Goal: Information Seeking & Learning: Learn about a topic

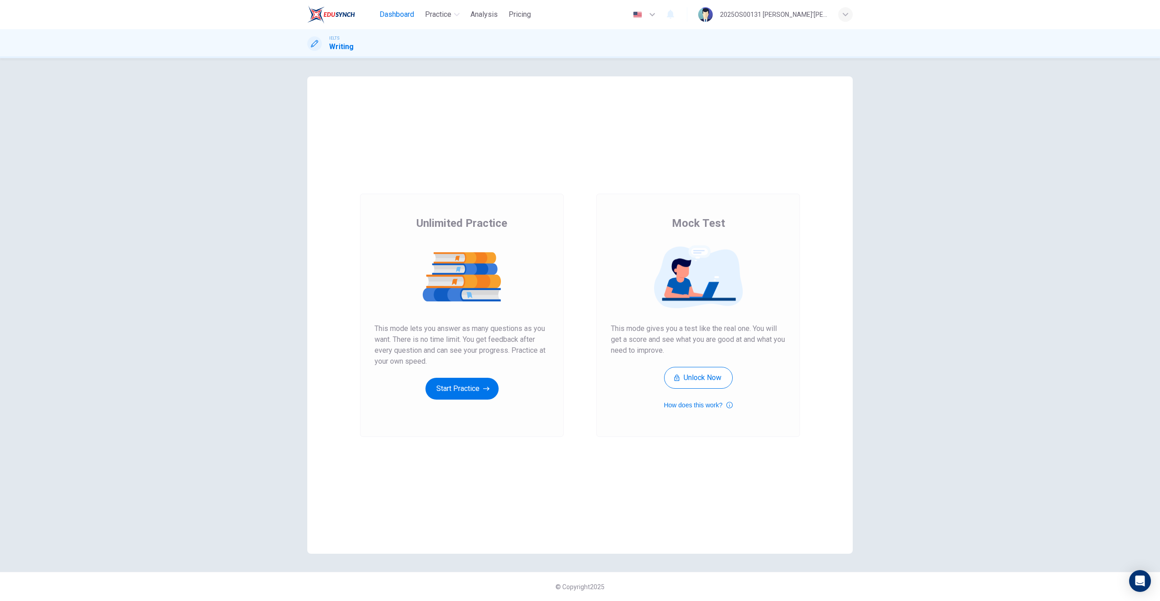
click at [407, 15] on span "Dashboard" at bounding box center [397, 14] width 35 height 11
click at [484, 386] on icon "button" at bounding box center [486, 388] width 6 height 9
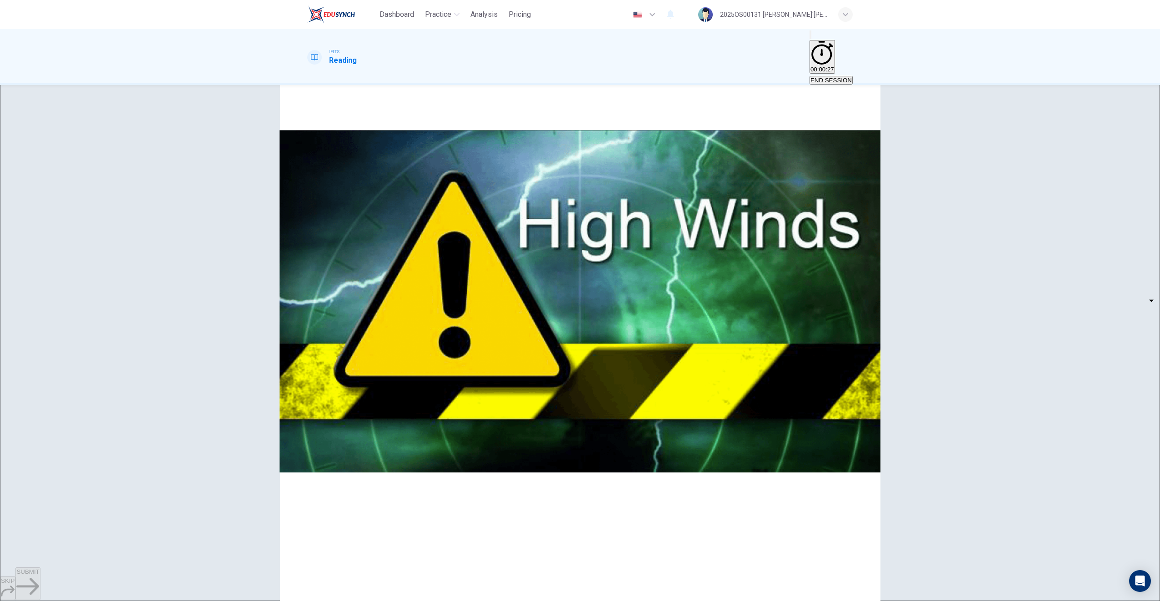
scroll to position [134, 0]
click at [380, 279] on body "Dashboard Practice Analysis Pricing English en ​ 2025OS00131 MUHAMMAD RAFI'UDDI…" at bounding box center [580, 300] width 1160 height 601
click at [380, 286] on li "TRUE" at bounding box center [369, 289] width 51 height 11
type input "TRUE"
click at [387, 305] on body "Dashboard Practice Analysis Pricing English en ​ 2025OS00131 MUHAMMAD RAFI'UDDI…" at bounding box center [580, 300] width 1160 height 601
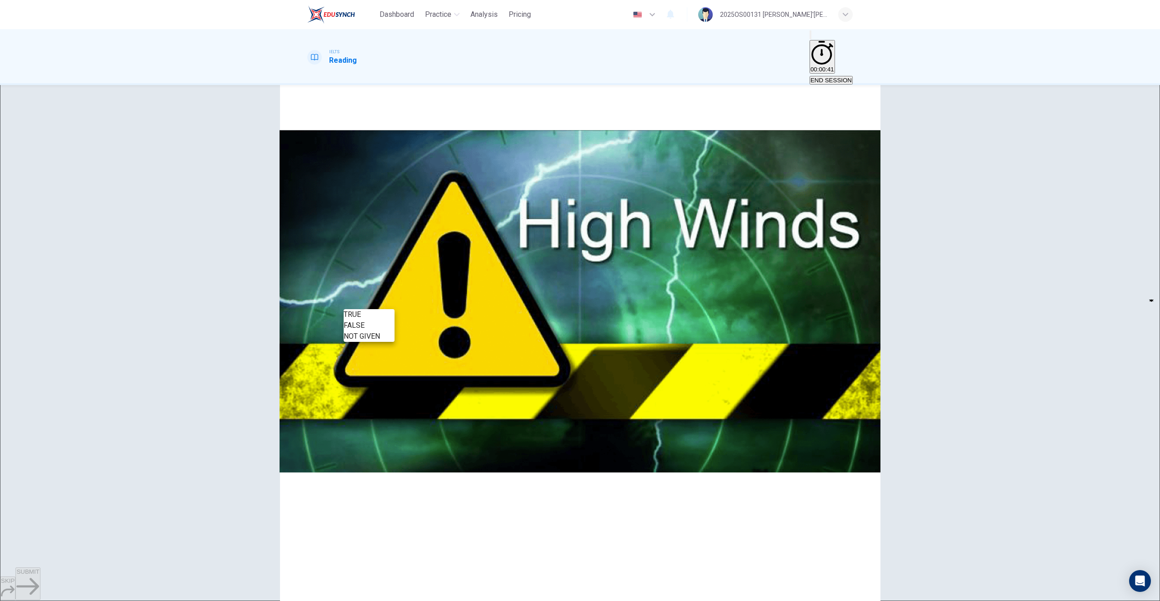
click at [380, 325] on li "FALSE" at bounding box center [369, 325] width 51 height 11
type input "FALSE"
drag, startPoint x: 696, startPoint y: 184, endPoint x: 755, endPoint y: 203, distance: 62.5
click at [755, 561] on span at bounding box center [579, 603] width 545 height 85
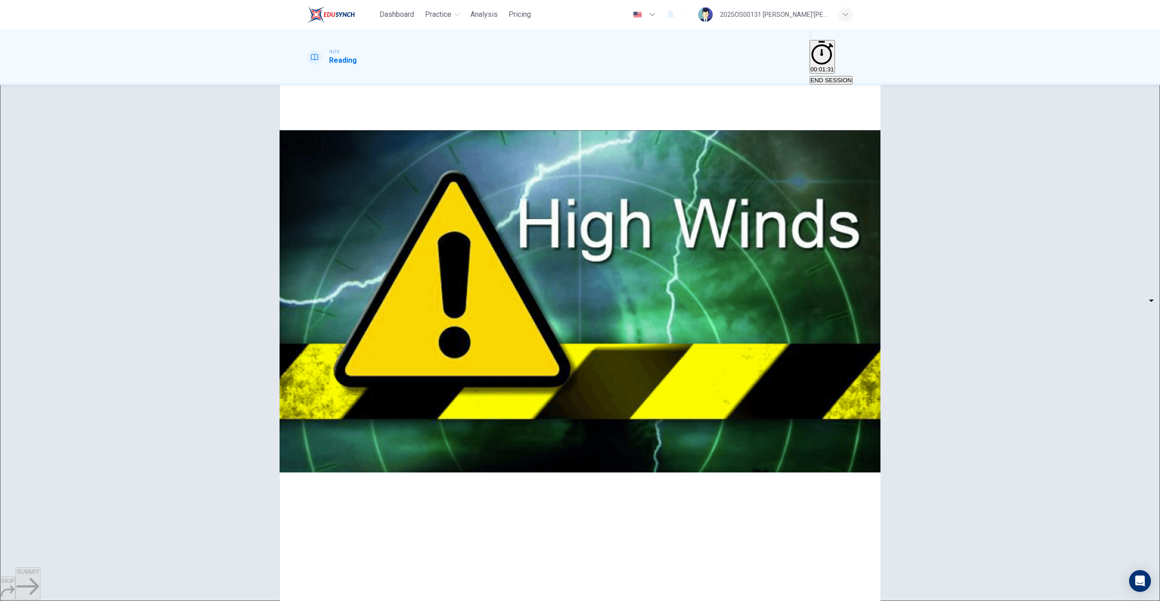
drag, startPoint x: 665, startPoint y: 205, endPoint x: 718, endPoint y: 213, distance: 54.2
click at [718, 549] on div "4" at bounding box center [579, 598] width 545 height 98
click at [386, 322] on body "Dashboard Practice Analysis Pricing English en ​ 2025OS00131 MUHAMMAD RAFI'UDDI…" at bounding box center [580, 300] width 1160 height 601
click at [371, 340] on li "TRUE" at bounding box center [369, 340] width 51 height 11
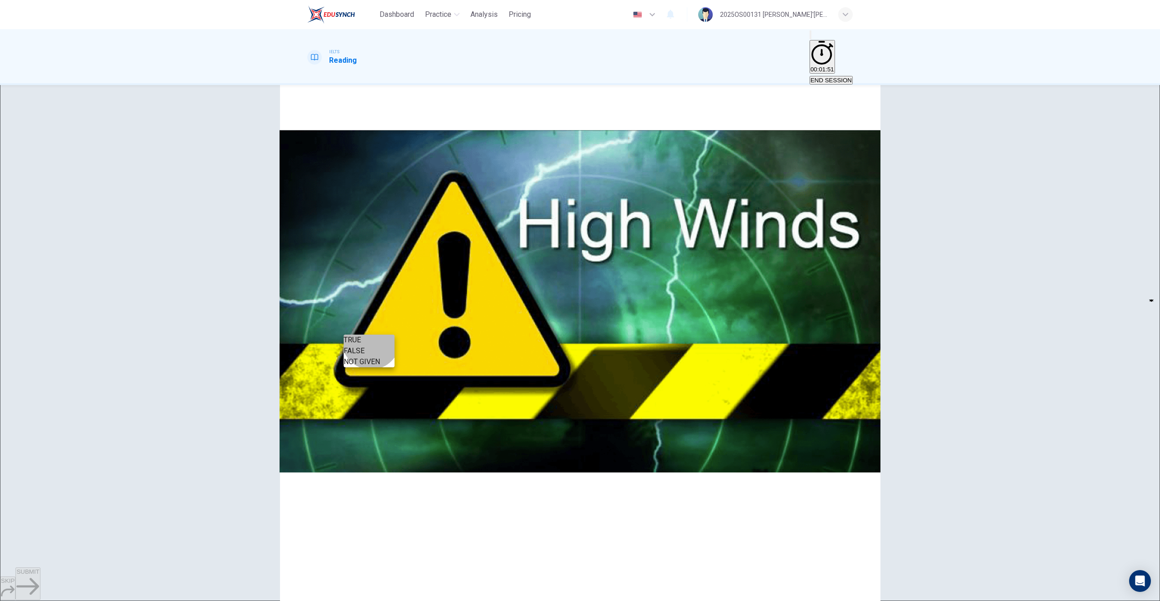
type input "TRUE"
click at [379, 355] on body "Dashboard Practice Analysis Pricing English en ​ 2025OS00131 MUHAMMAD RAFI'UDDI…" at bounding box center [580, 300] width 1160 height 601
click at [368, 366] on li "TRUE" at bounding box center [369, 365] width 51 height 11
type input "TRUE"
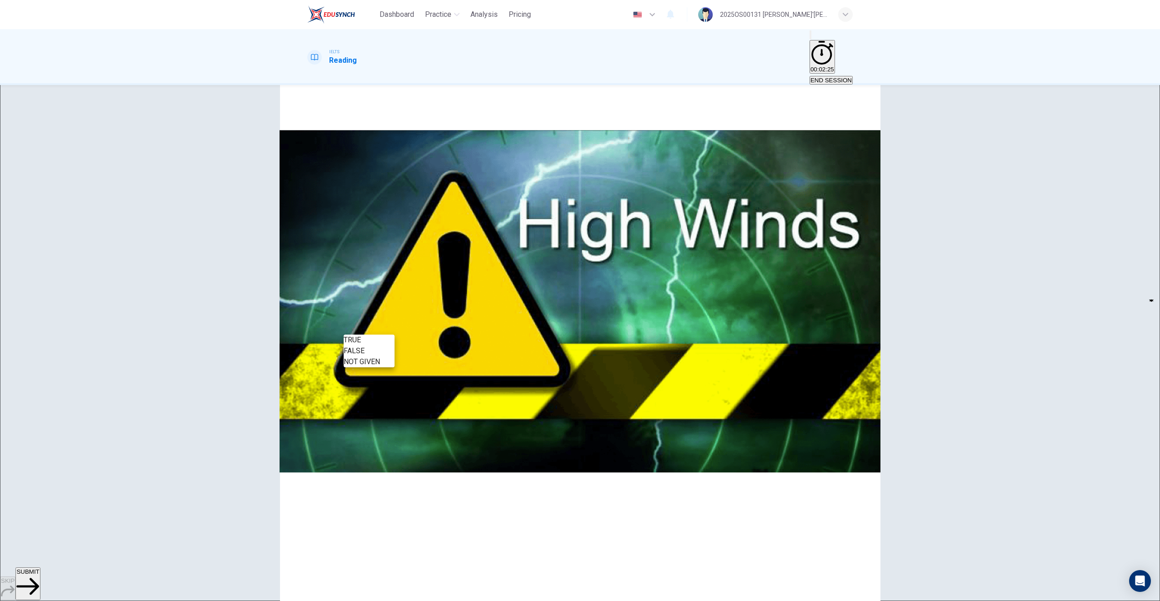
click at [386, 329] on body "Dashboard Practice Analysis Pricing English en ​ 2025OS00131 MUHAMMAD RAFI'UDDI…" at bounding box center [580, 300] width 1160 height 601
click at [379, 367] on li "NOT GIVEN" at bounding box center [369, 361] width 51 height 11
type input "NOT GIVEN"
click at [40, 581] on button "SUBMIT" at bounding box center [27, 583] width 25 height 33
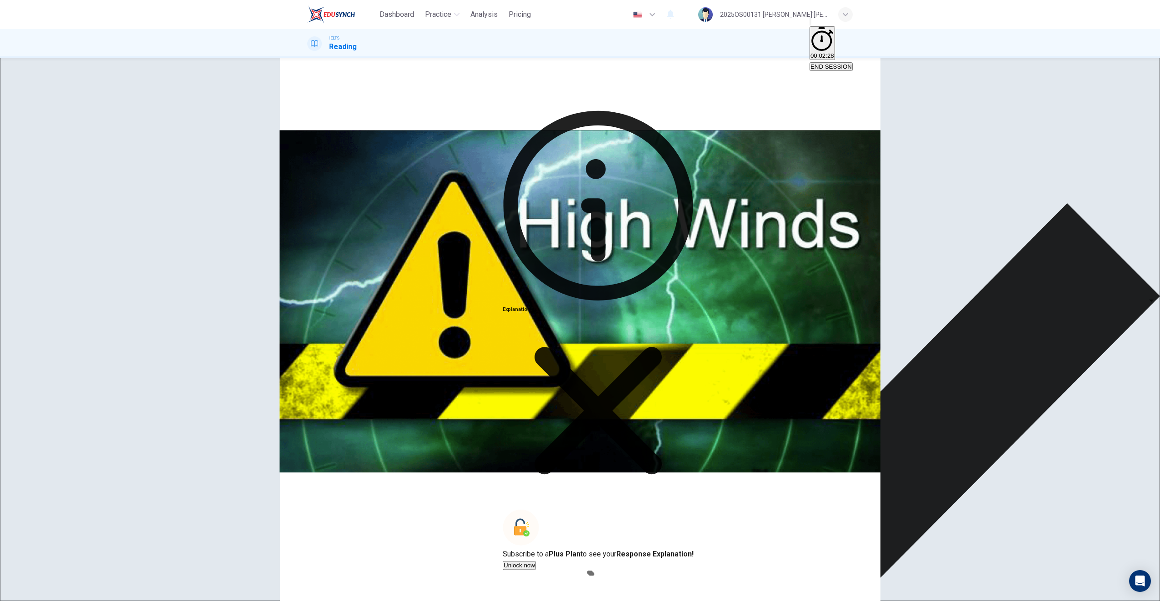
click at [666, 475] on icon at bounding box center [598, 410] width 191 height 191
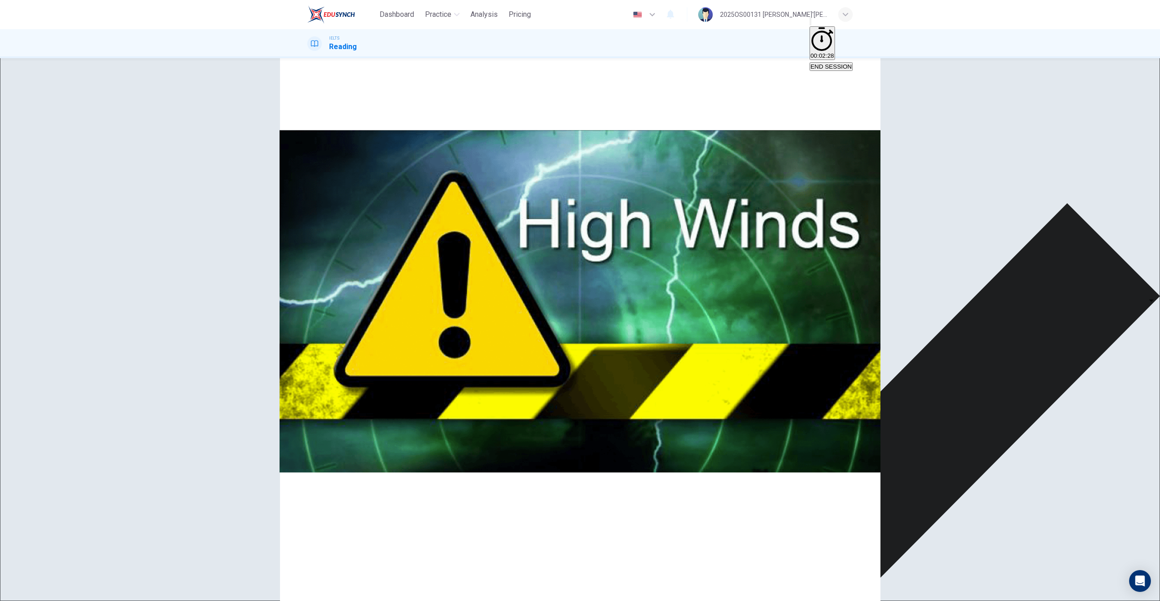
scroll to position [155, 0]
drag, startPoint x: 672, startPoint y: 262, endPoint x: 734, endPoint y: 322, distance: 86.1
click at [734, 452] on span "On December 26, 2004, a massive earthquake centered off the coast of the Indone…" at bounding box center [579, 472] width 544 height 41
click at [328, 228] on div "FALSE" at bounding box center [317, 222] width 21 height 11
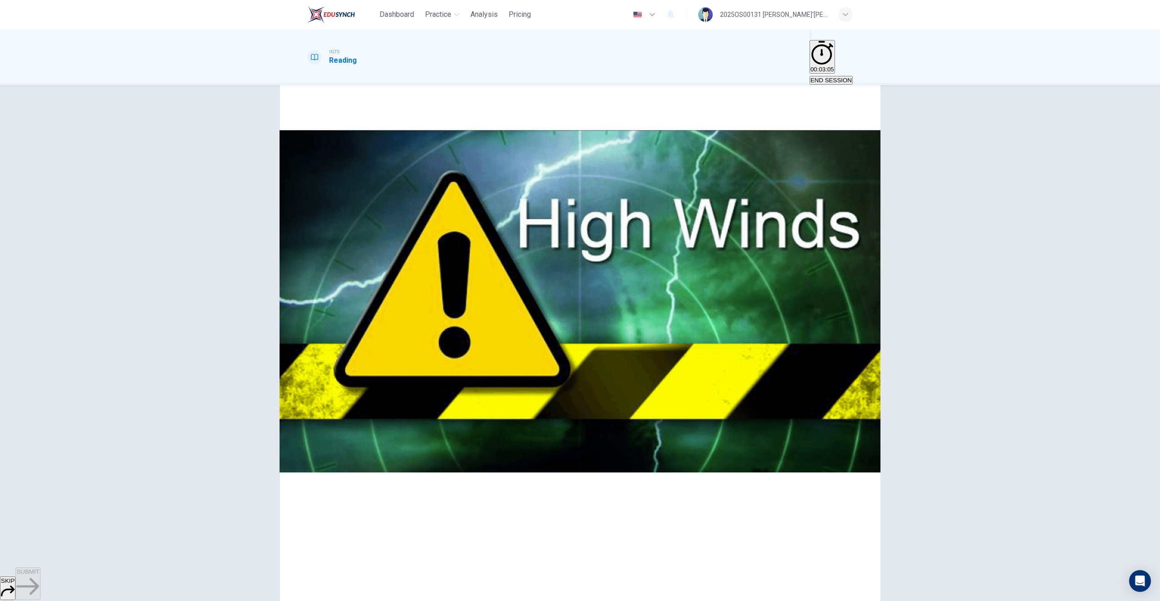
scroll to position [526, 0]
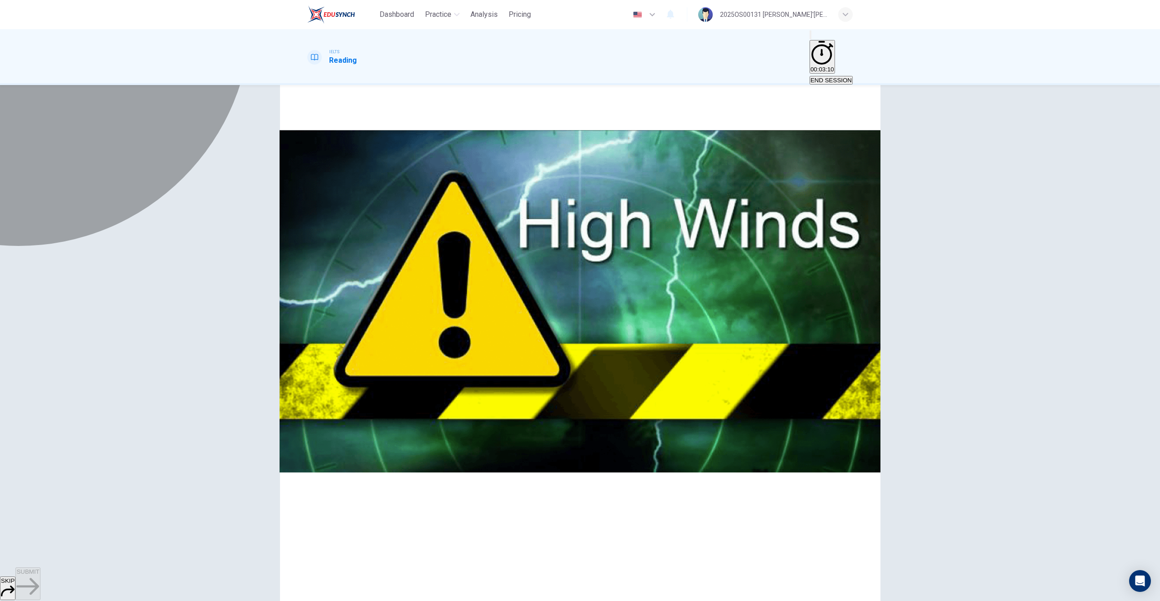
click at [341, 190] on button "D it will save lives and money." at bounding box center [345, 181] width 76 height 15
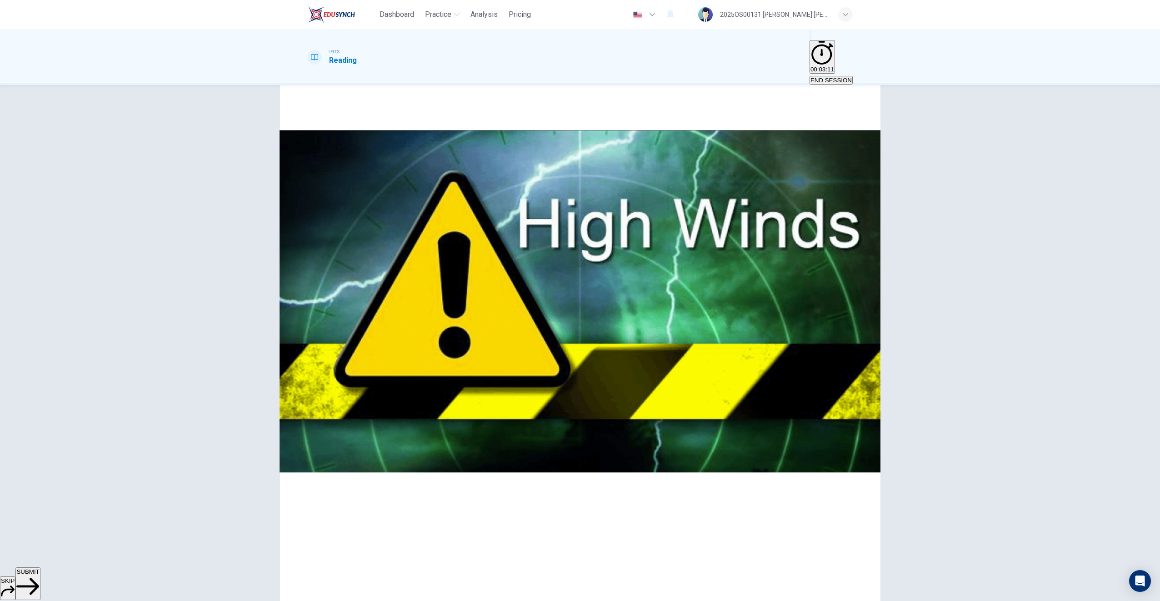
click at [40, 577] on button "SUBMIT" at bounding box center [27, 583] width 25 height 33
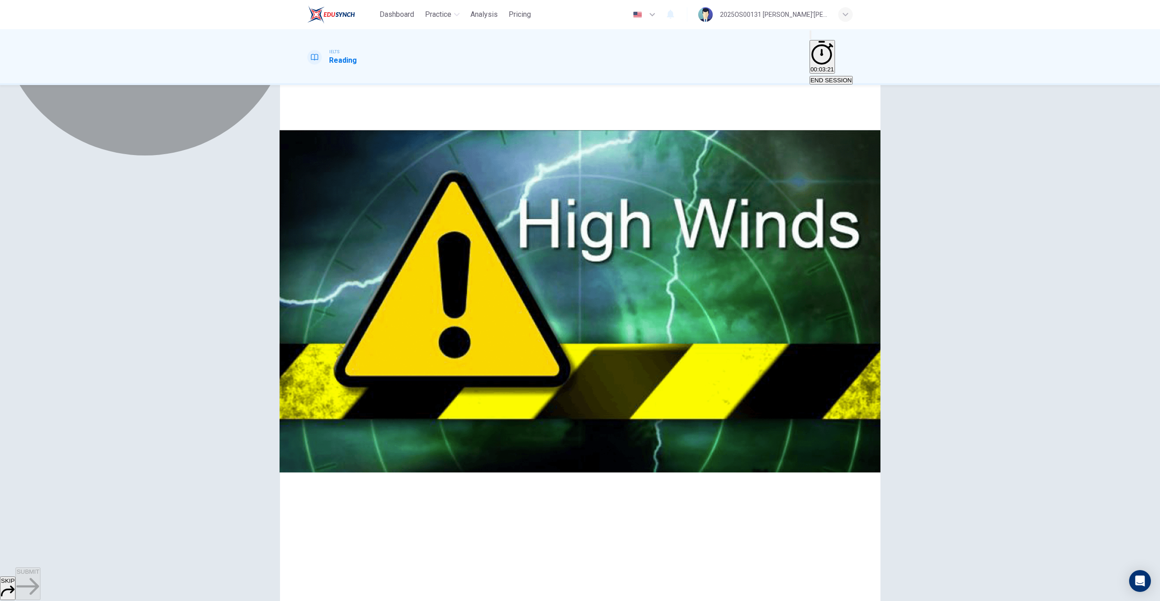
click at [467, 189] on span "acknowledgement that disaster risk reduction is an investment in the future." at bounding box center [409, 185] width 202 height 7
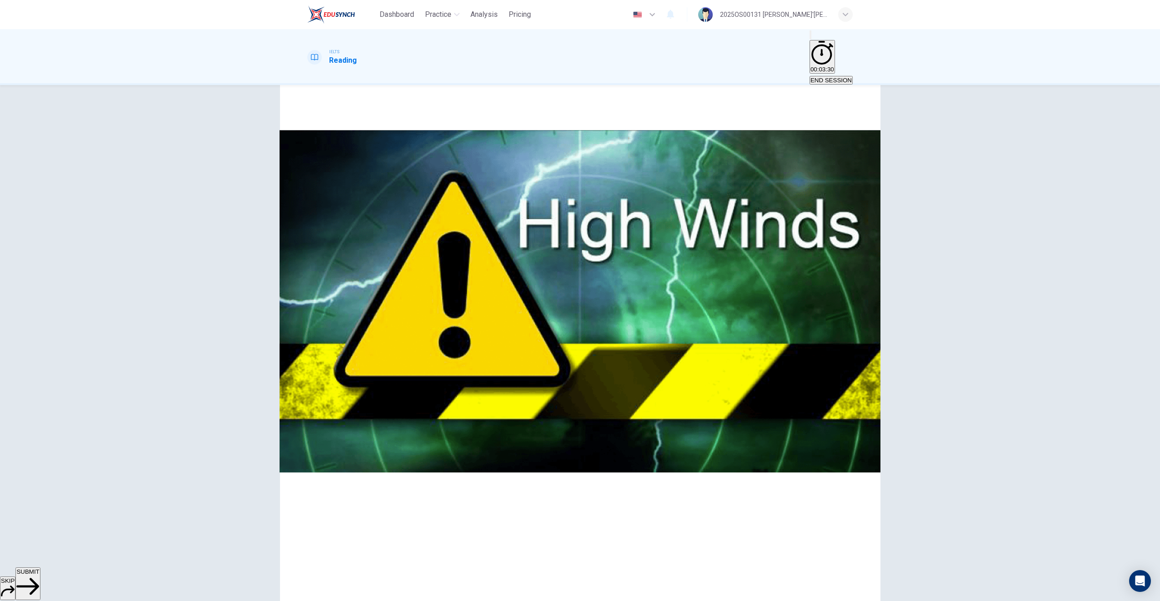
scroll to position [544, 0]
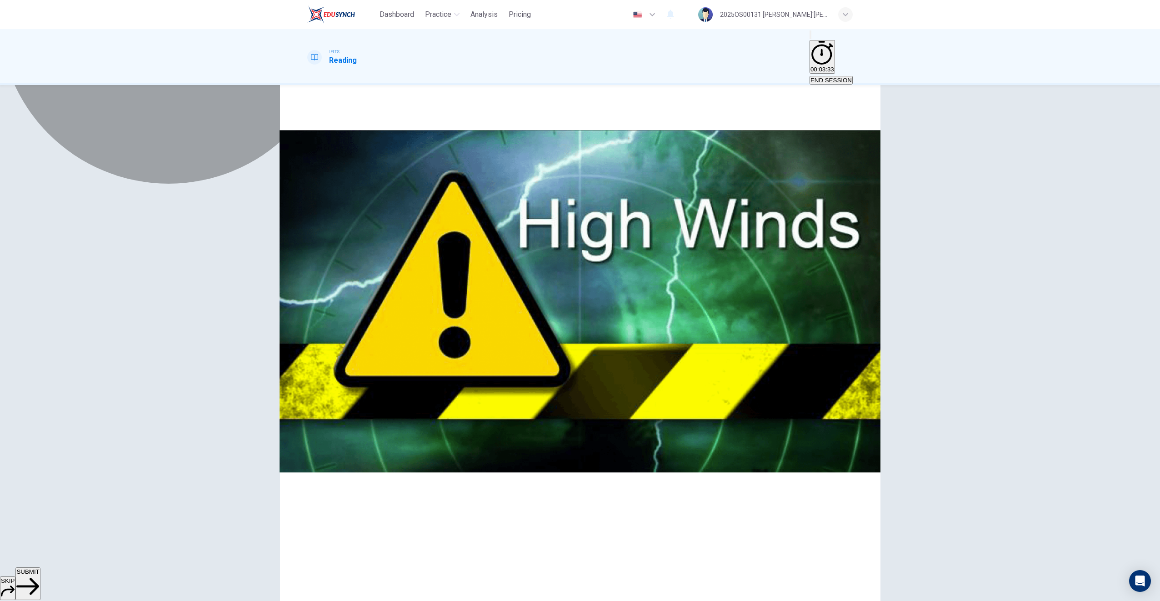
click at [655, 172] on span "writing and acceptance of the Hyogo Declaration." at bounding box center [721, 168] width 132 height 7
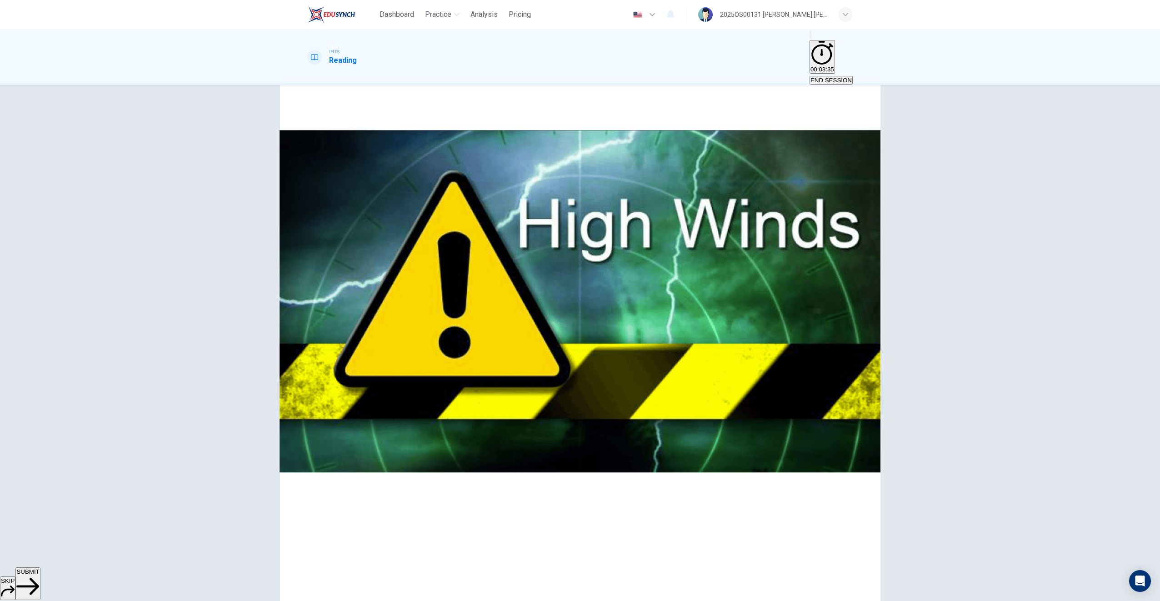
click at [39, 581] on icon "button" at bounding box center [27, 586] width 23 height 23
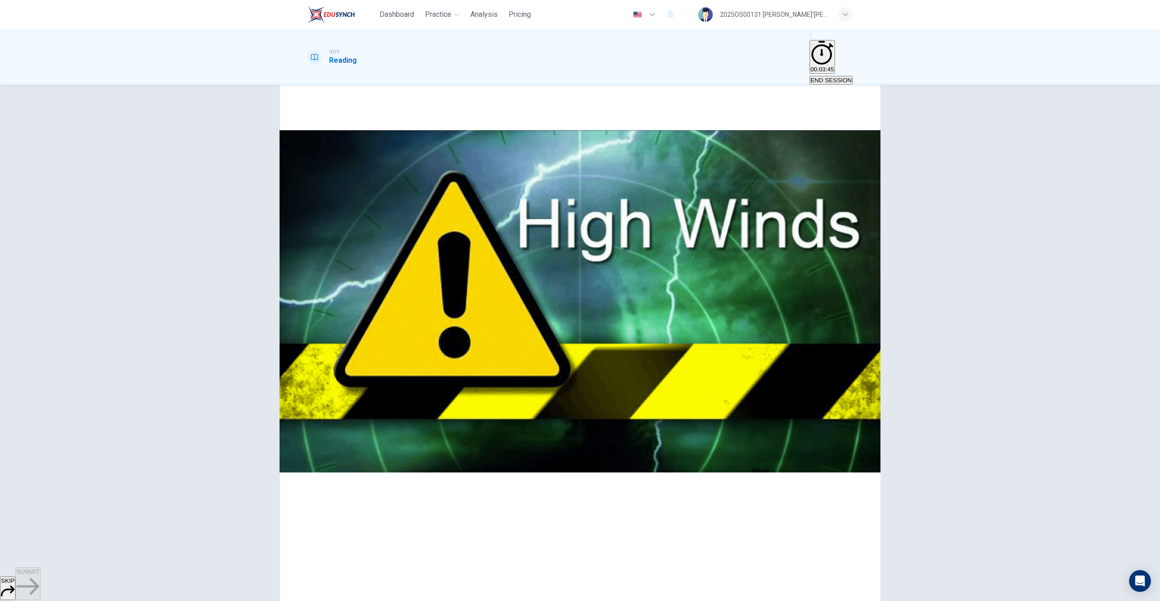
scroll to position [777, 0]
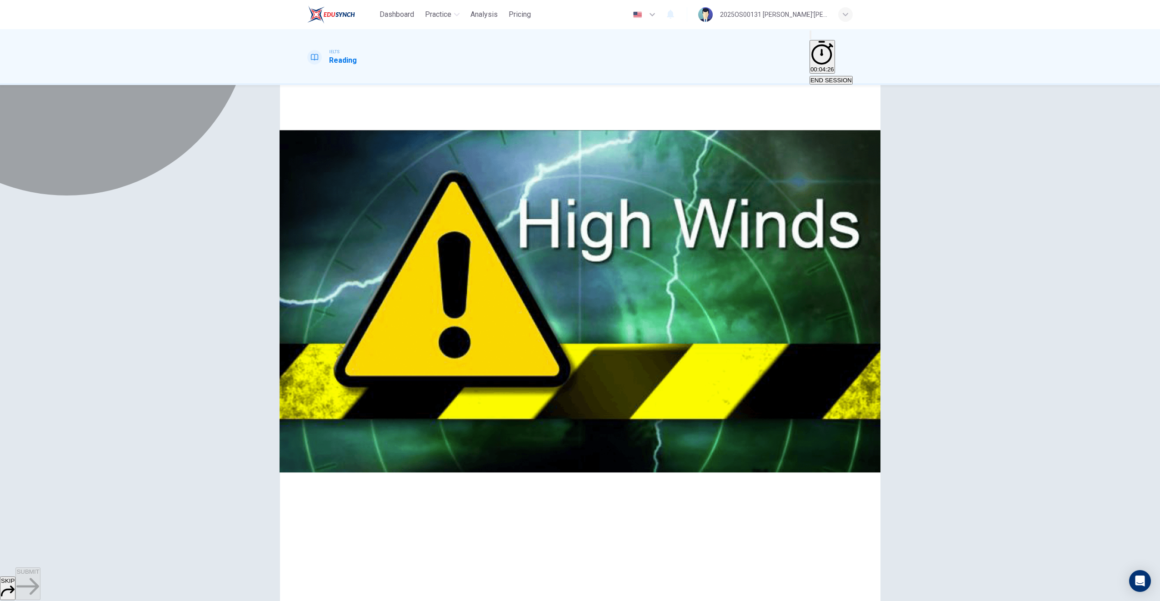
click at [400, 172] on span "the people of Kobe." at bounding box center [450, 168] width 101 height 7
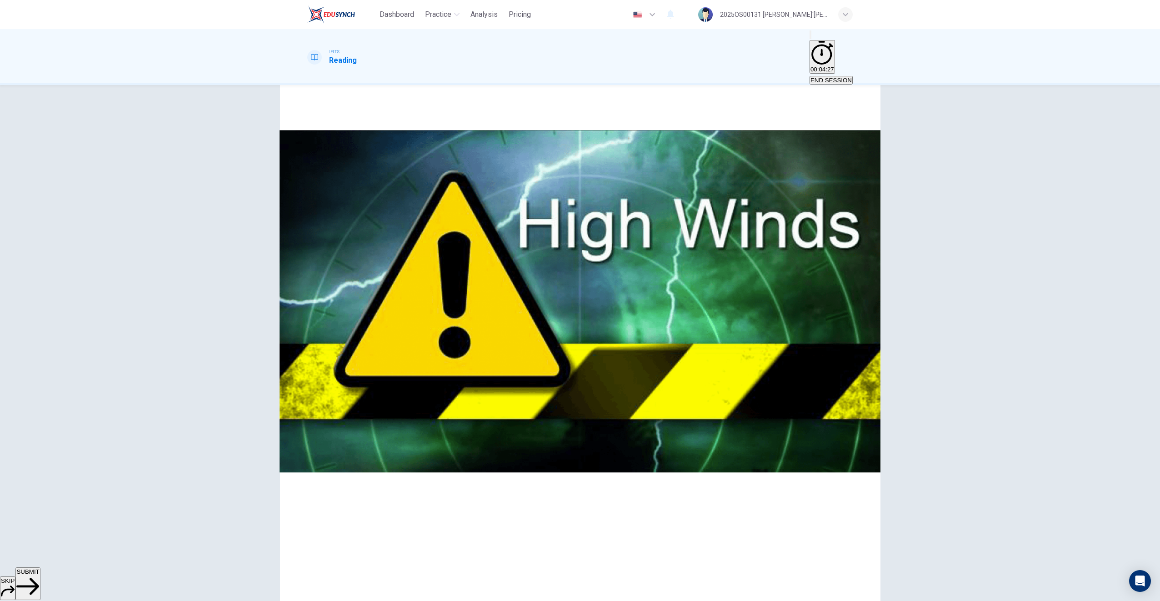
click at [39, 575] on span "SUBMIT" at bounding box center [27, 571] width 23 height 7
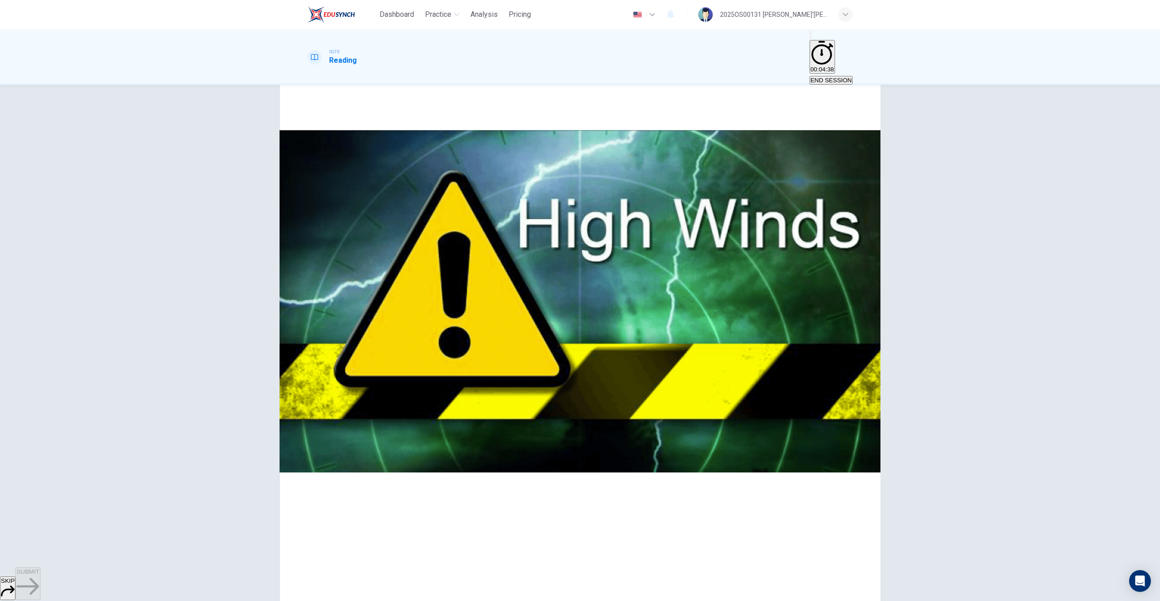
scroll to position [714, 0]
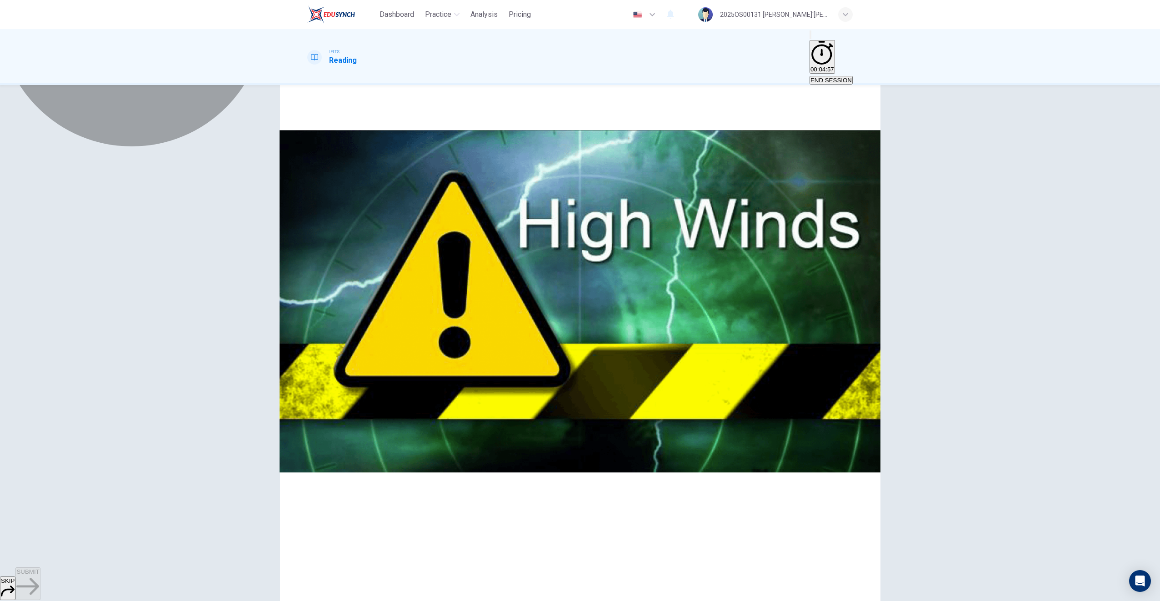
click at [614, 172] on span "to remember the Kobe earthquake of 1995." at bounding box center [672, 168] width 116 height 7
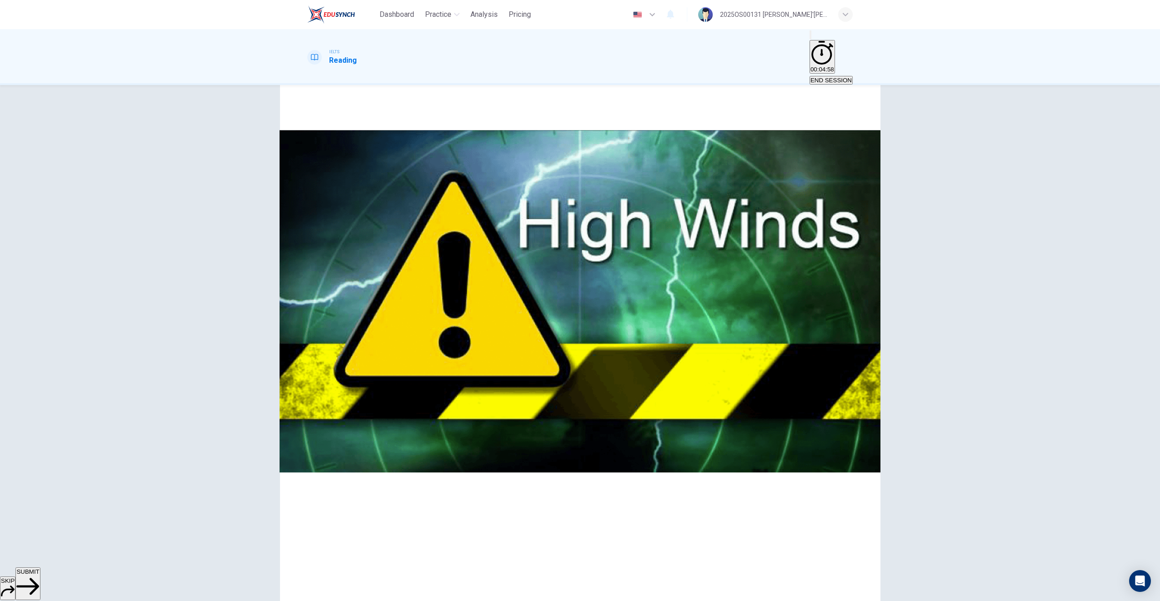
click at [457, 189] on span "for people to remember and learn from what happened." at bounding box center [382, 185] width 149 height 7
click at [40, 588] on button "SUBMIT" at bounding box center [27, 583] width 25 height 33
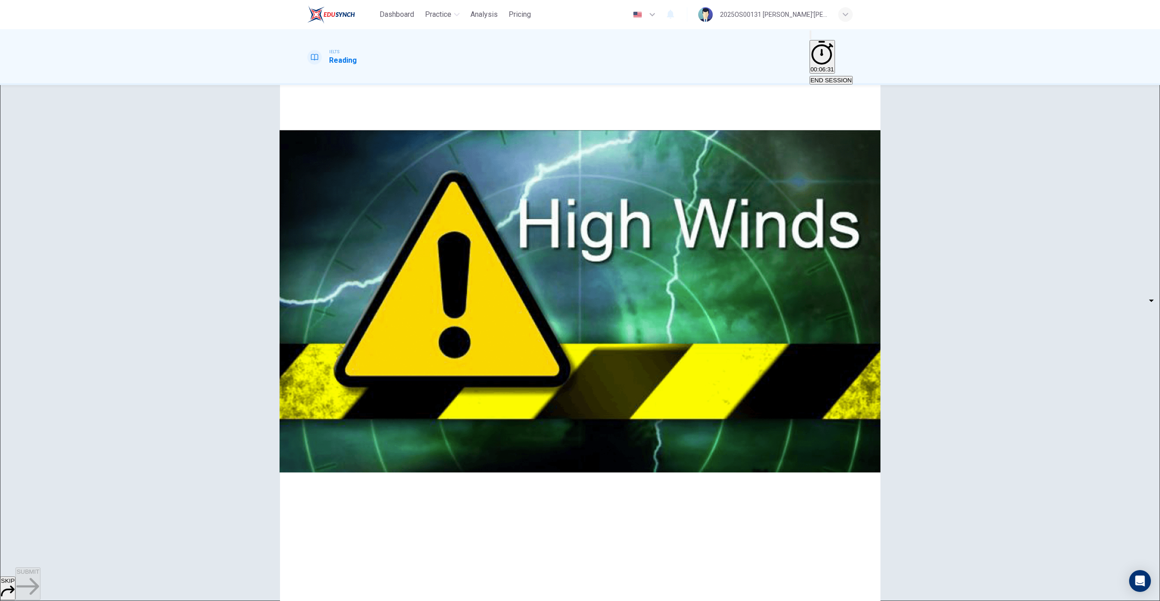
scroll to position [622, 0]
click at [375, 264] on body "Dashboard Practice Analysis Pricing English en ​ 2025OS00131 MUHAMMAD RAFI'UDDI…" at bounding box center [580, 300] width 1160 height 601
click at [372, 275] on li "A" at bounding box center [369, 277] width 51 height 11
type input "A"
click at [451, 293] on span "Led to a new central area for support in disaster recovery" at bounding box center [406, 288] width 182 height 11
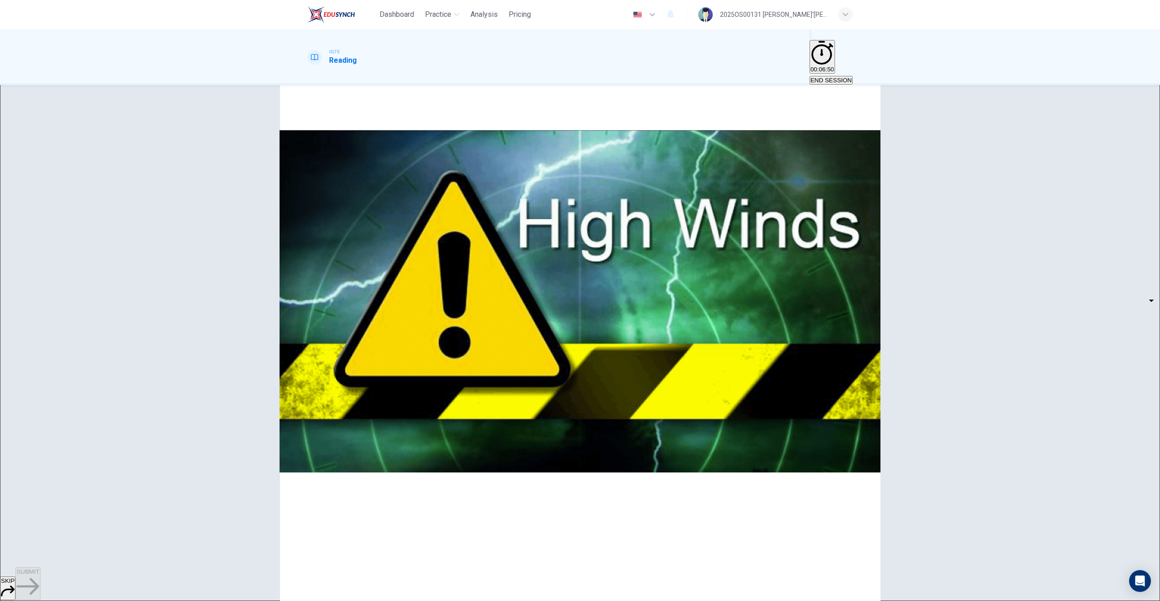
click at [379, 292] on body "Dashboard Practice Analysis Pricing English en ​ 2025OS00131 MUHAMMAD RAFI'UDDI…" at bounding box center [580, 300] width 1160 height 601
click at [372, 318] on li "B" at bounding box center [369, 314] width 51 height 11
type input "B"
click at [434, 317] on span "A reminder of the impact of disasters" at bounding box center [374, 321] width 119 height 11
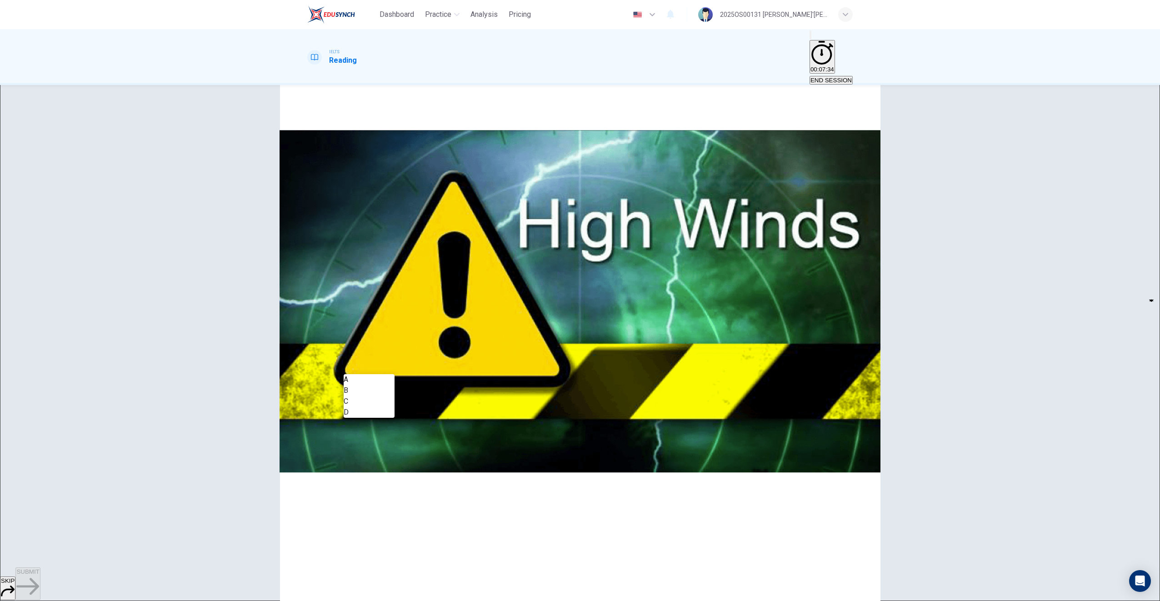
click at [377, 368] on body "Dashboard Practice Analysis Pricing English en ​ 2025OS00131 MUHAMMAD RAFI'UDDI…" at bounding box center [580, 300] width 1160 height 601
click at [361, 418] on li "D" at bounding box center [369, 412] width 51 height 11
type input "D"
click at [491, 349] on span "In times of disaster, developed countries should do more to help less-developed…" at bounding box center [460, 354] width 290 height 11
click at [364, 318] on body "Dashboard Practice Analysis Pricing English en ​ 2025OS00131 MUHAMMAD RAFI'UDDI…" at bounding box center [580, 300] width 1160 height 601
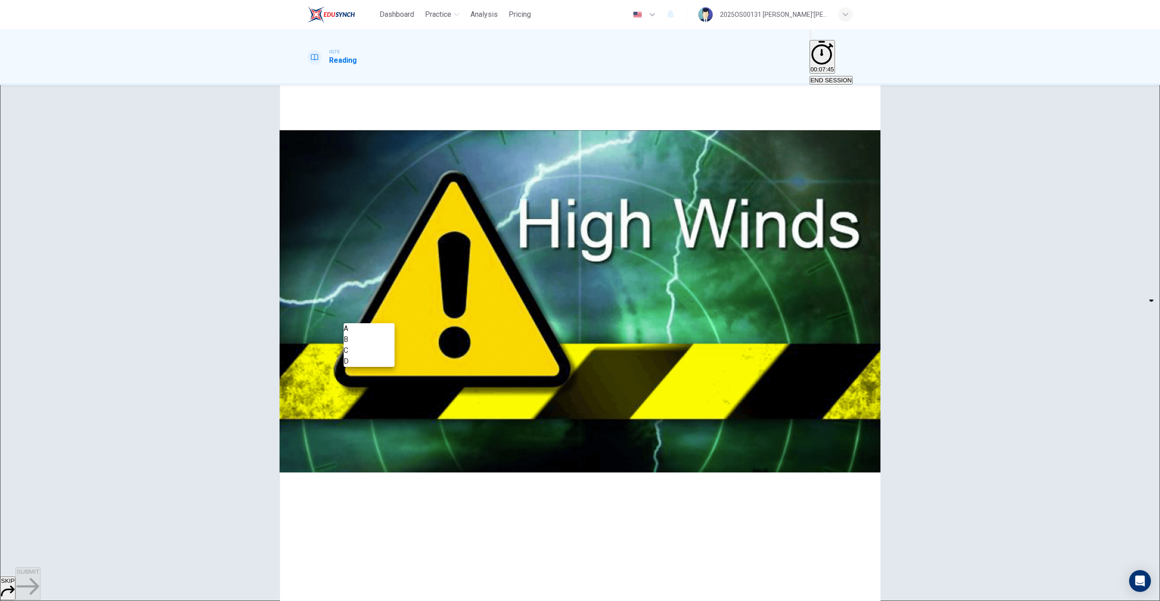
click at [361, 343] on li "B" at bounding box center [369, 339] width 51 height 11
type input "B"
click at [375, 295] on body "Dashboard Practice Analysis Pricing English en ​ 2025OS00131 MUHAMMAD RAFI'UDDI…" at bounding box center [580, 300] width 1160 height 601
click at [452, 300] on div at bounding box center [580, 300] width 1160 height 601
drag, startPoint x: 852, startPoint y: 239, endPoint x: 849, endPoint y: 255, distance: 15.7
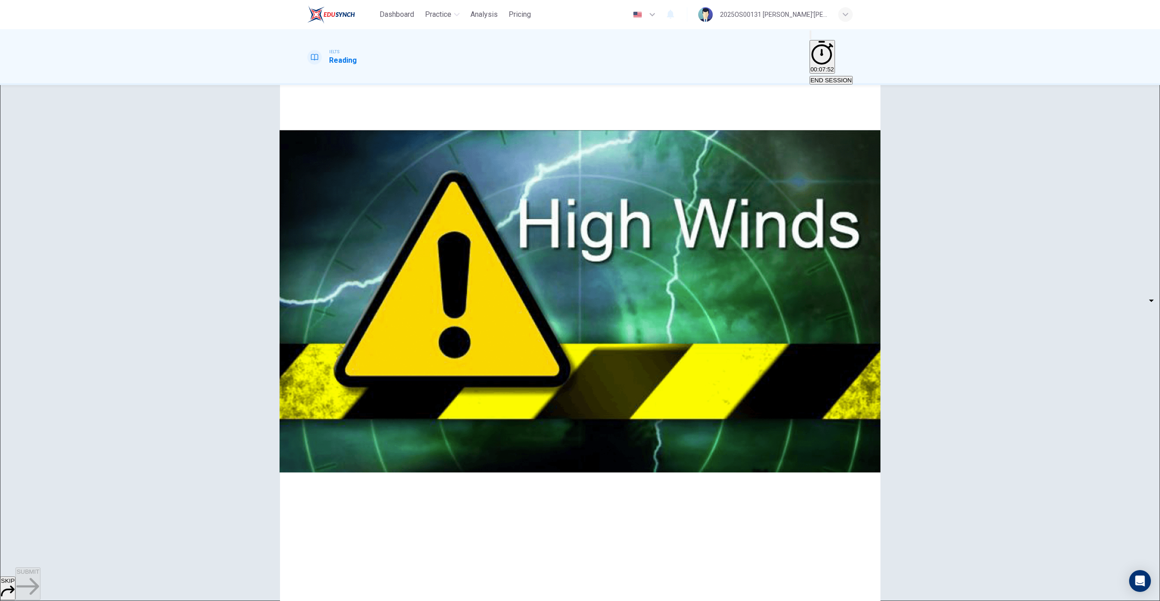
click at [369, 337] on body "Dashboard Practice Analysis Pricing English en ​ 2025OS00131 MUHAMMAD RAFI'UDDI…" at bounding box center [580, 300] width 1160 height 601
click at [357, 381] on li "C" at bounding box center [369, 375] width 51 height 11
type input "C"
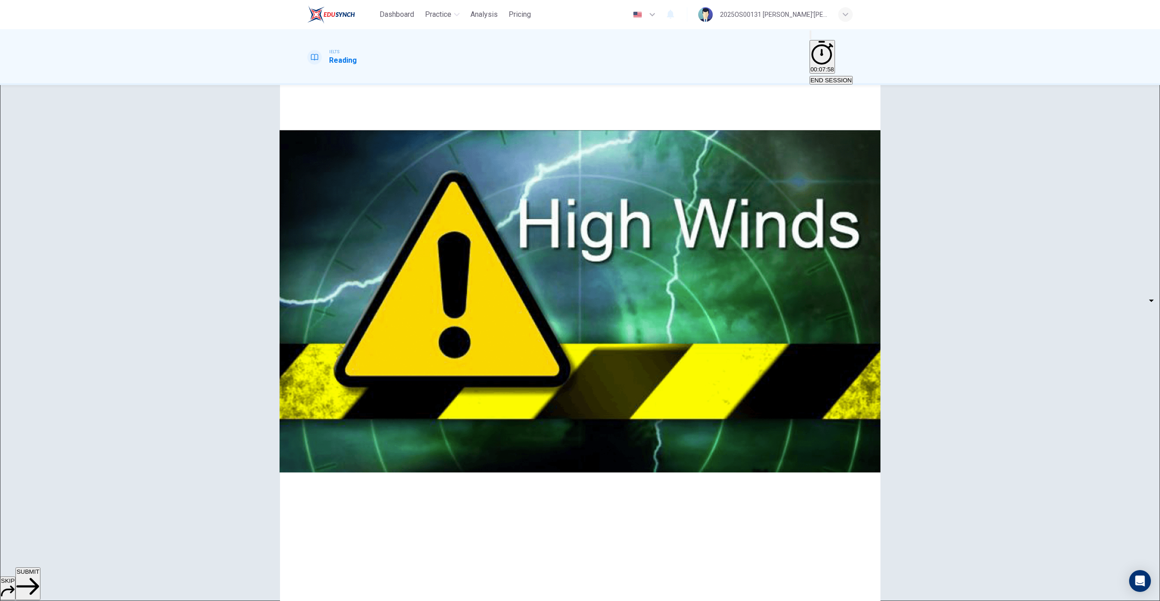
click at [476, 329] on div "9 A A ​ People should be the early broadcasters of disaster information 10 B B …" at bounding box center [579, 316] width 545 height 164
click at [365, 287] on body "Dashboard Practice Analysis Pricing English en ​ 2025OS00131 MUHAMMAD RAFI'UDDI…" at bounding box center [580, 300] width 1160 height 601
click at [362, 305] on li "A" at bounding box center [369, 303] width 51 height 11
type input "A"
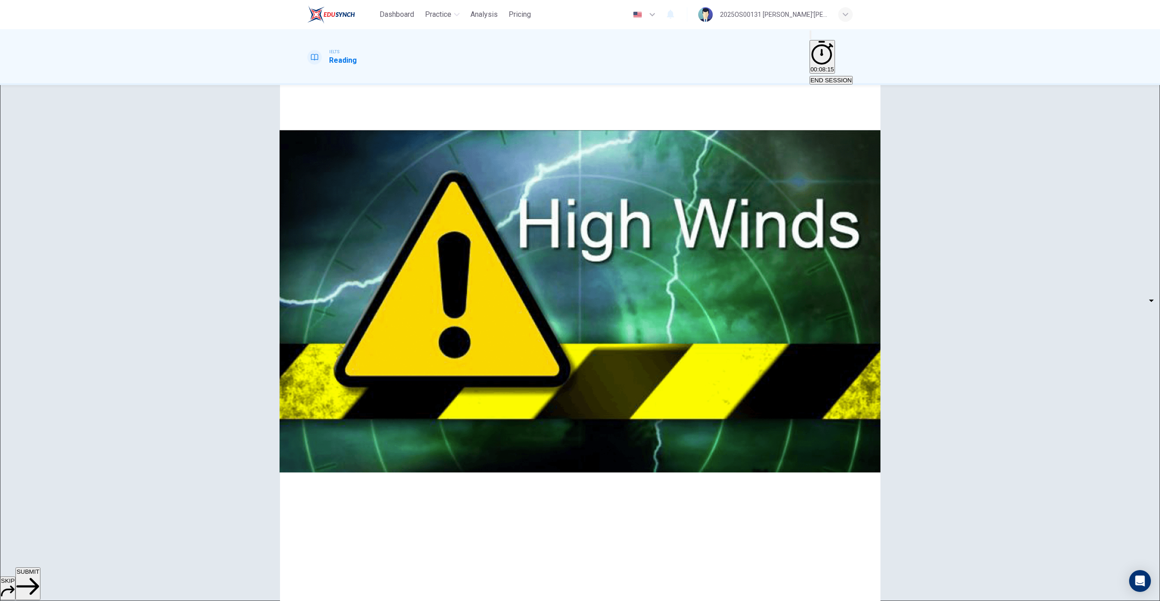
click at [40, 584] on button "SUBMIT" at bounding box center [27, 583] width 25 height 33
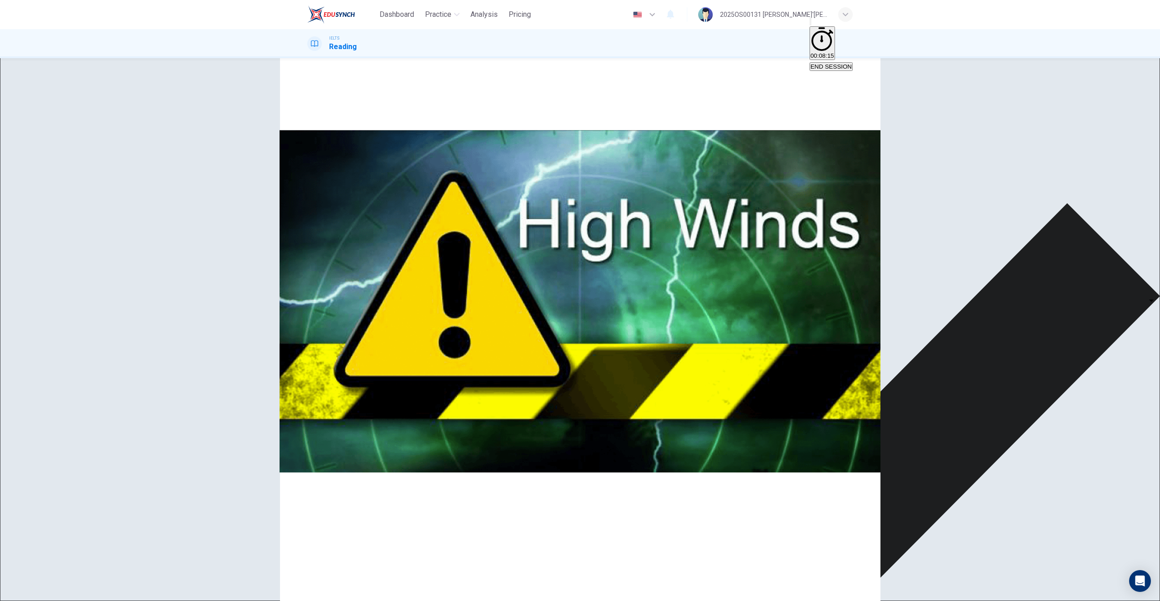
scroll to position [746, 0]
drag, startPoint x: 662, startPoint y: 327, endPoint x: 754, endPoint y: 341, distance: 92.9
drag, startPoint x: 850, startPoint y: 356, endPoint x: 850, endPoint y: 324, distance: 32.7
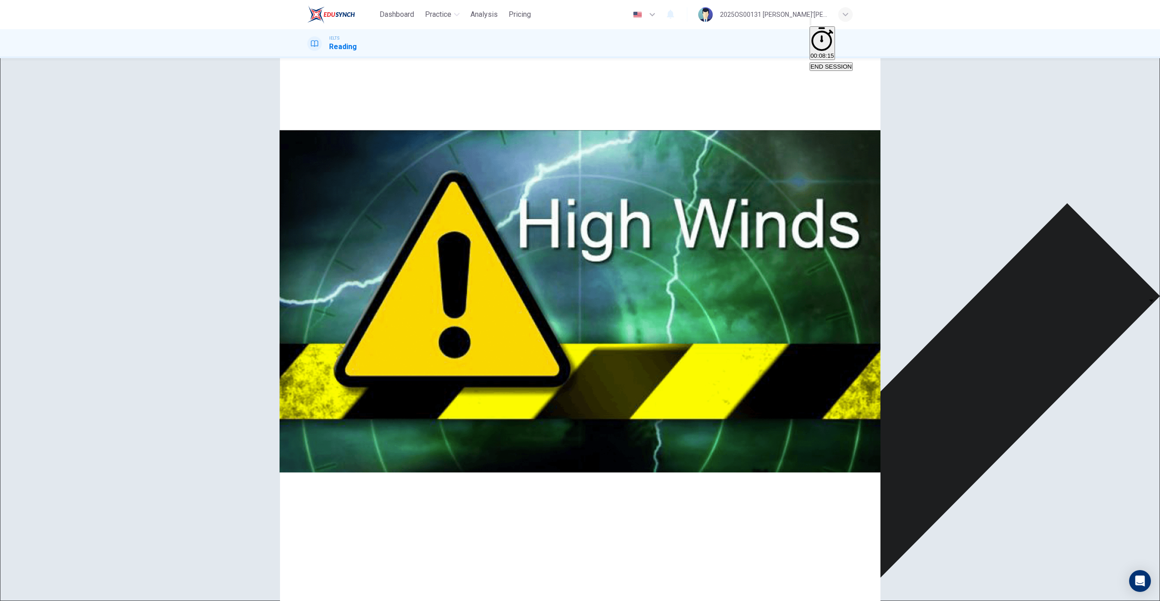
click at [850, 371] on div "Preparing for the Threat CLICK TO ZOOM Click to Zoom 1 It is an unfortunate fac…" at bounding box center [579, 604] width 545 height 467
click at [846, 382] on div "CLICK TO ZOOM Click to Zoom 1 It is an unfortunate fact that over the past 20 y…" at bounding box center [579, 610] width 545 height 456
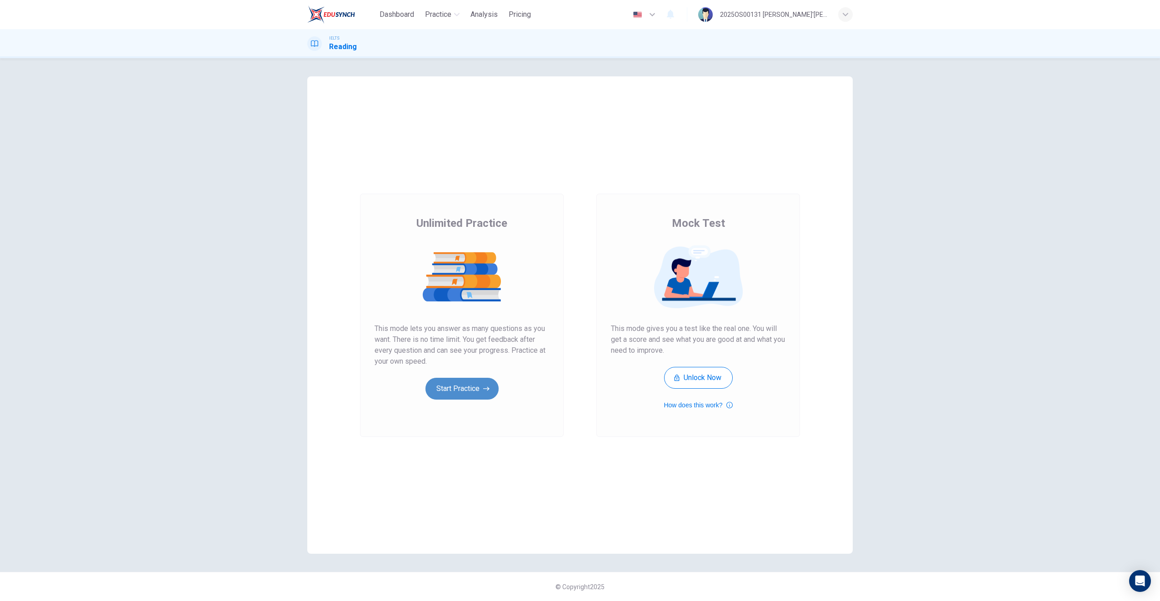
click at [465, 384] on button "Start Practice" at bounding box center [461, 389] width 73 height 22
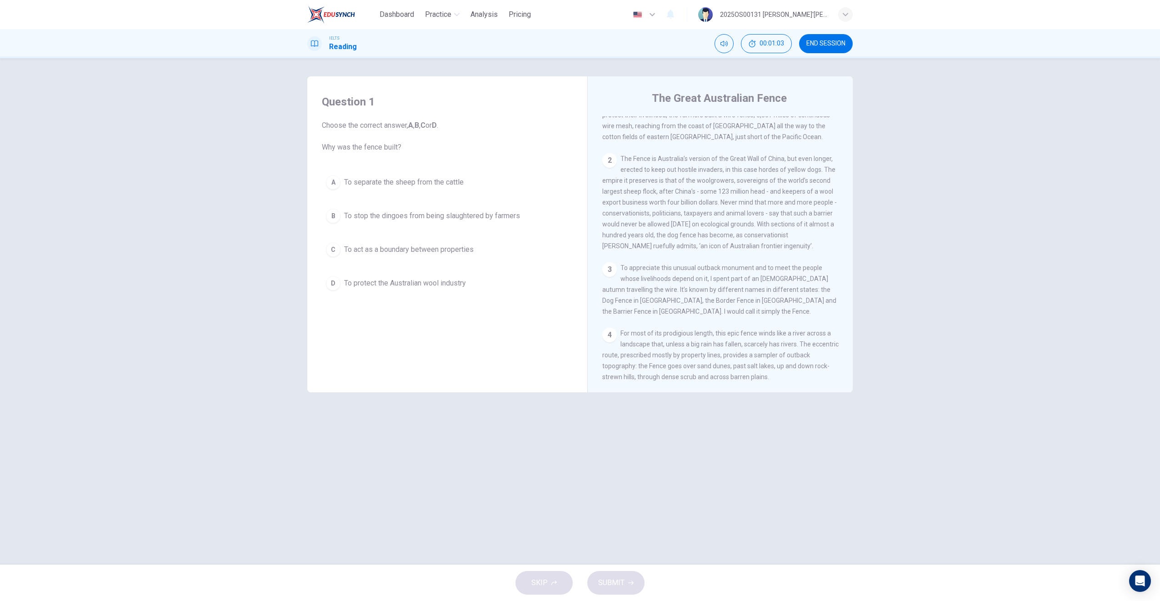
scroll to position [223, 0]
click at [445, 280] on span "To protect the Australian wool industry" at bounding box center [405, 283] width 122 height 11
click at [614, 582] on span "SUBMIT" at bounding box center [611, 582] width 26 height 13
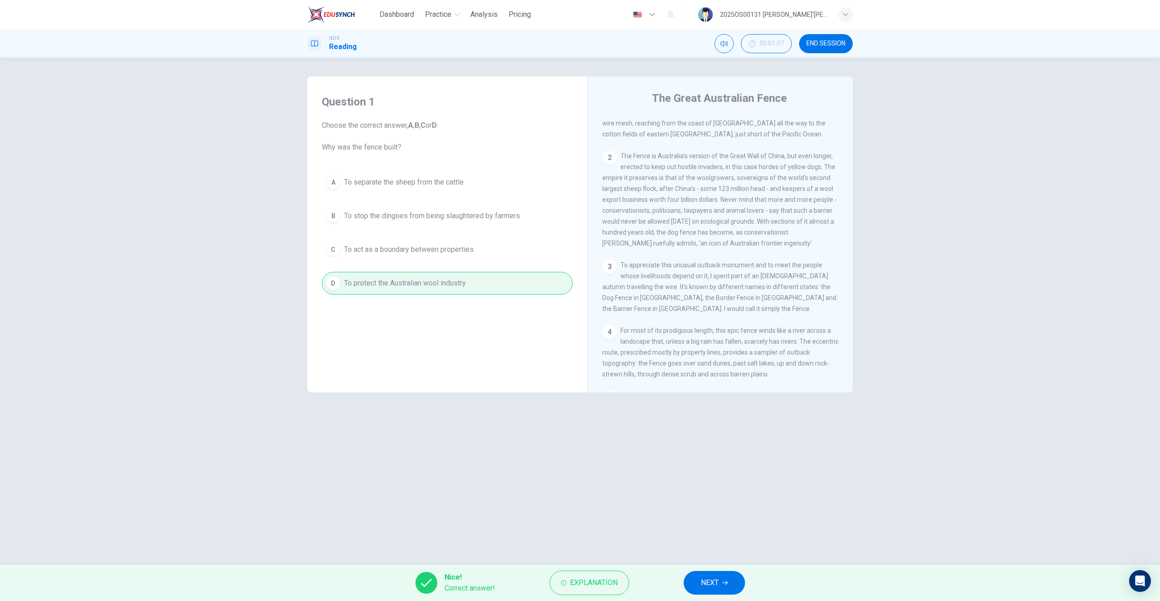
click at [713, 593] on button "NEXT" at bounding box center [714, 583] width 61 height 24
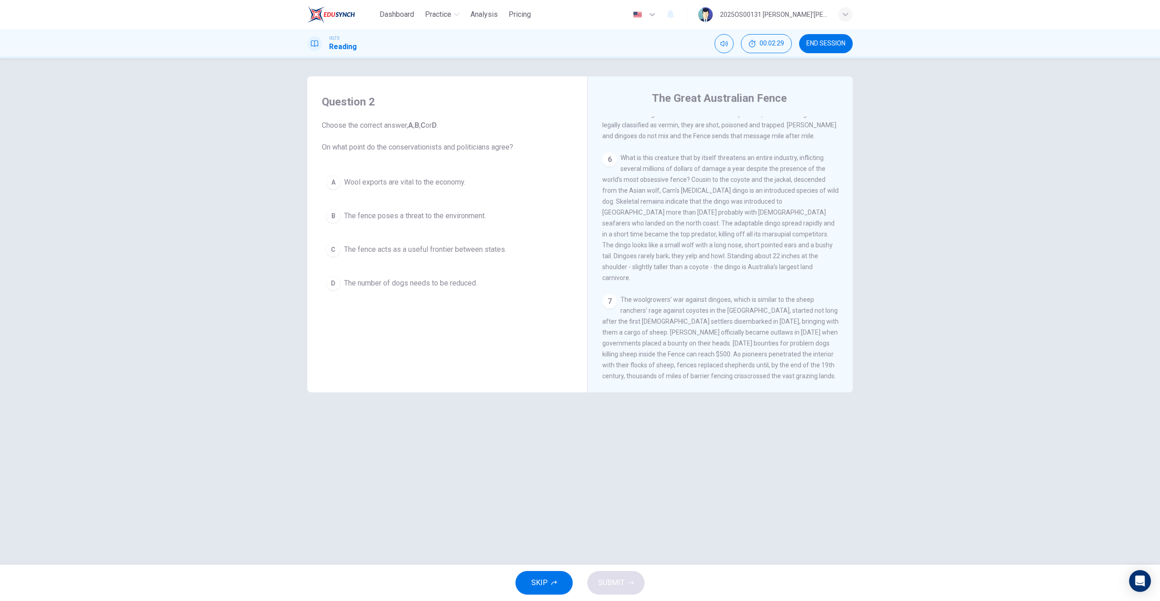
scroll to position [528, 0]
click at [435, 214] on span "The fence poses a threat to the environment." at bounding box center [415, 215] width 142 height 11
click at [625, 582] on button "SUBMIT" at bounding box center [615, 583] width 57 height 24
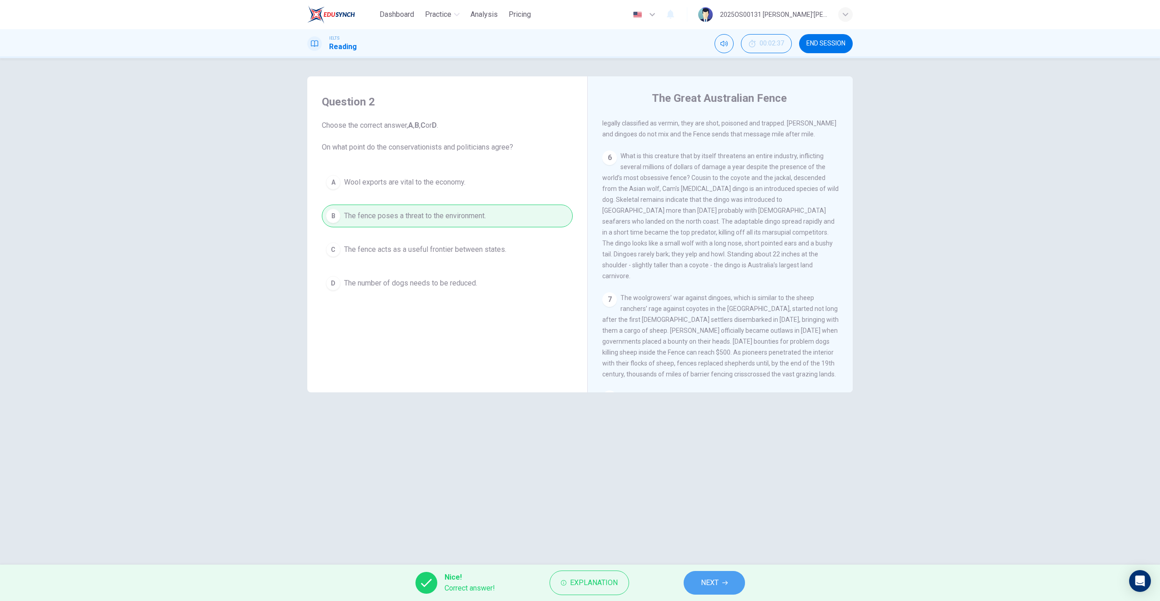
click at [736, 585] on button "NEXT" at bounding box center [714, 583] width 61 height 24
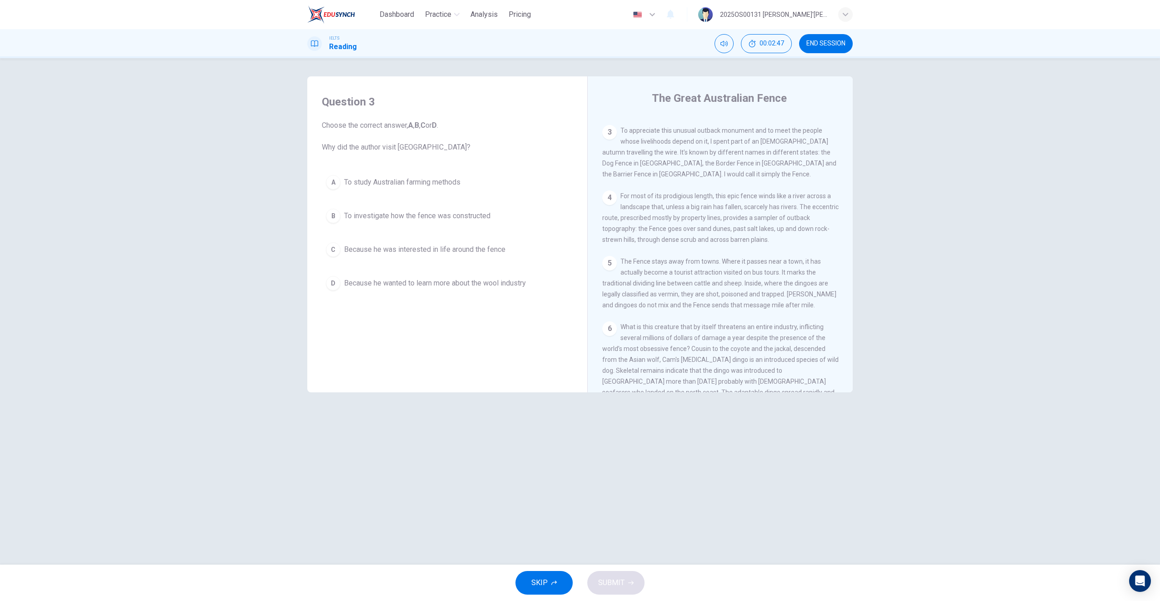
scroll to position [350, 0]
click at [404, 254] on span "Because he was interested in life around the fence" at bounding box center [424, 249] width 161 height 11
click at [625, 584] on button "SUBMIT" at bounding box center [615, 583] width 57 height 24
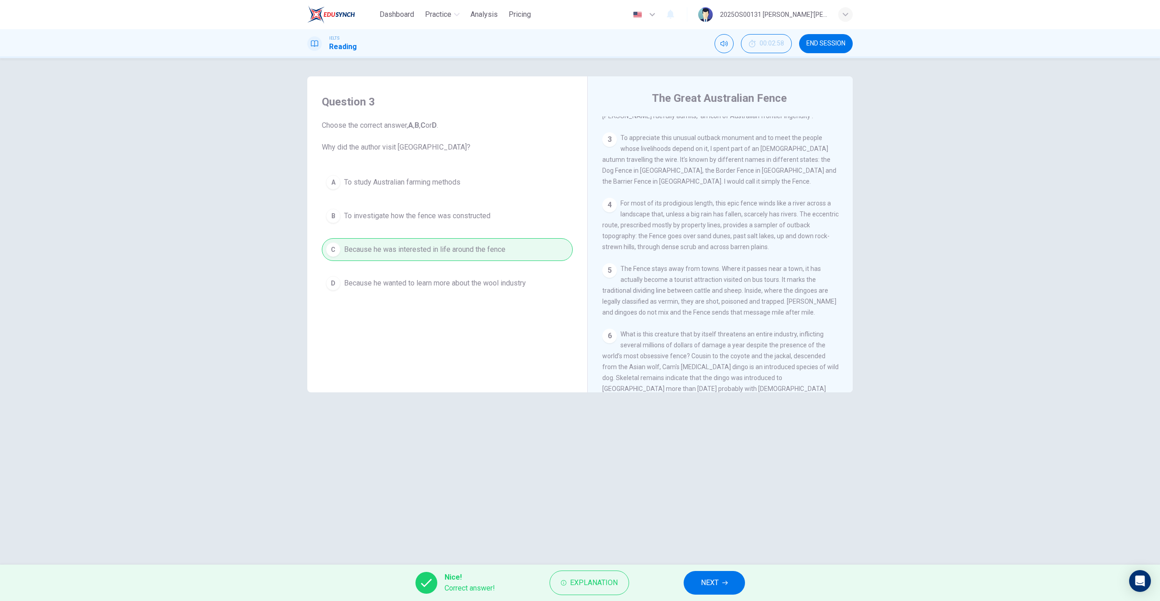
click at [714, 581] on span "NEXT" at bounding box center [710, 582] width 18 height 13
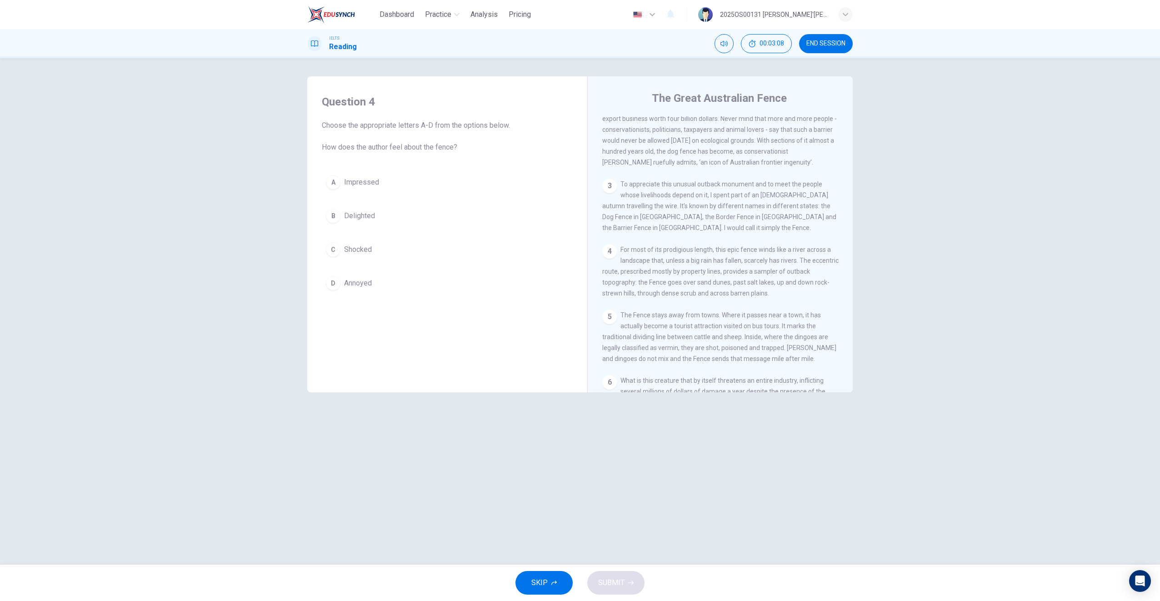
scroll to position [285, 0]
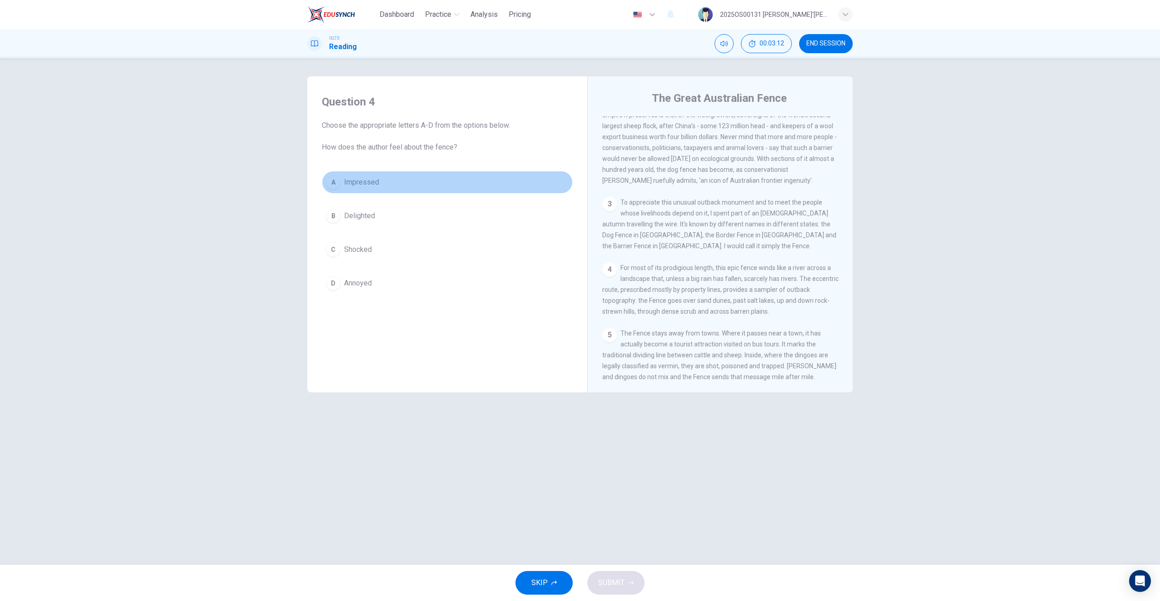
click at [367, 188] on button "A Impressed" at bounding box center [447, 182] width 251 height 23
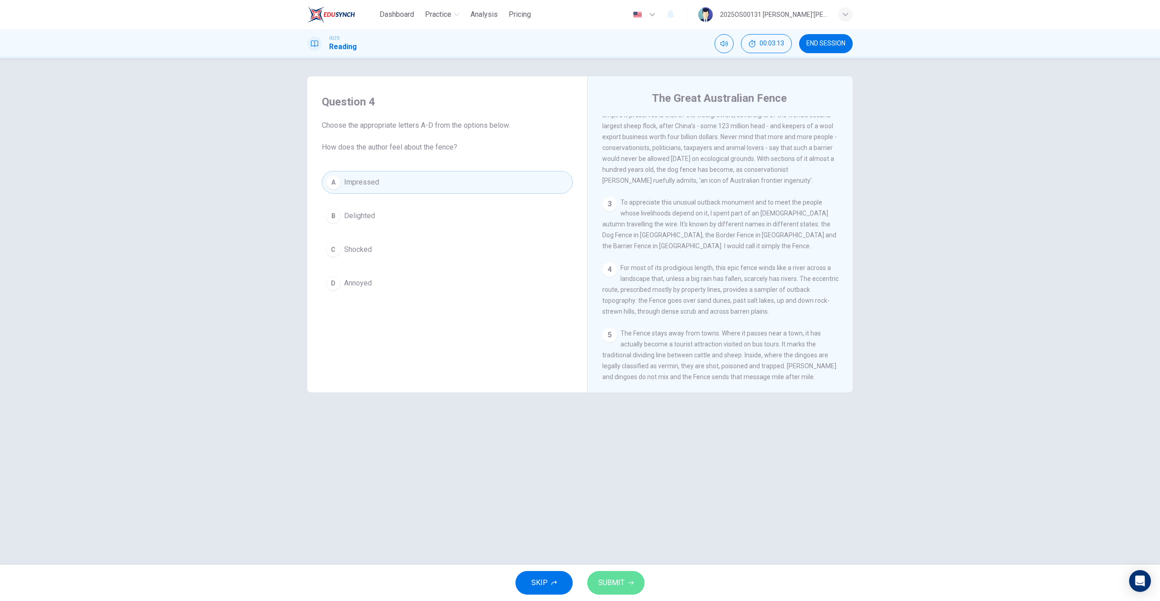
click at [625, 579] on button "SUBMIT" at bounding box center [615, 583] width 57 height 24
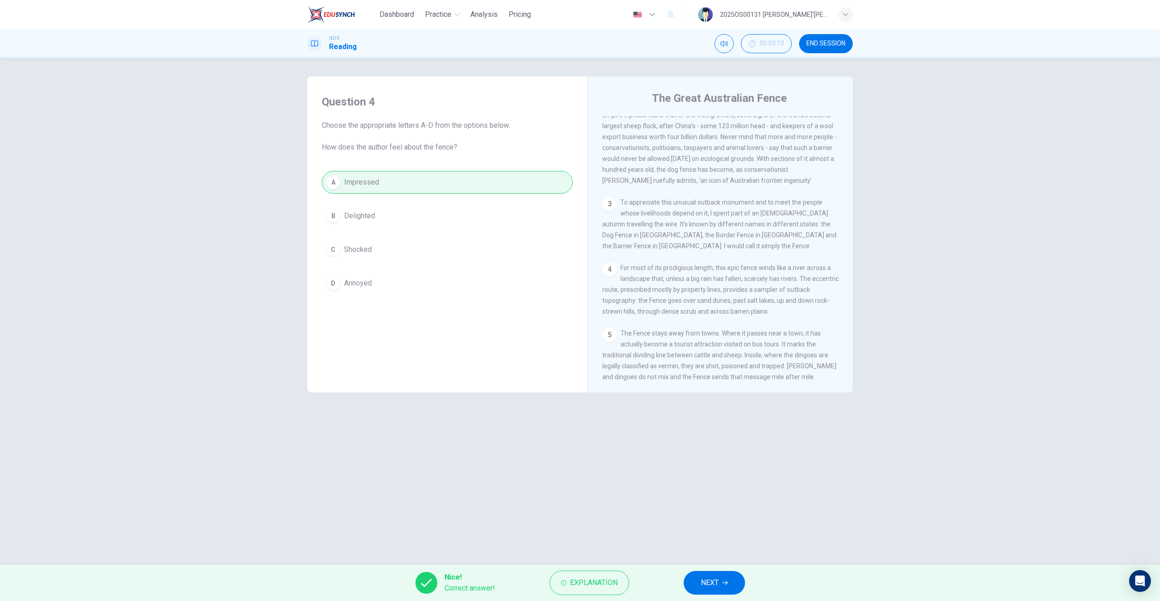
click at [702, 579] on span "NEXT" at bounding box center [710, 582] width 18 height 13
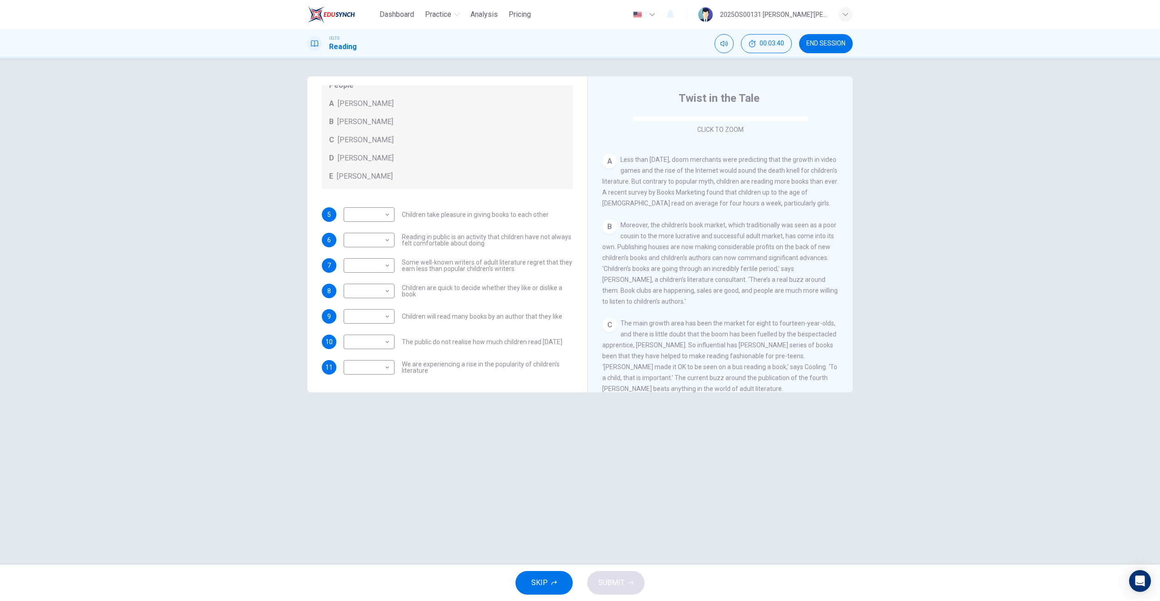
scroll to position [168, 0]
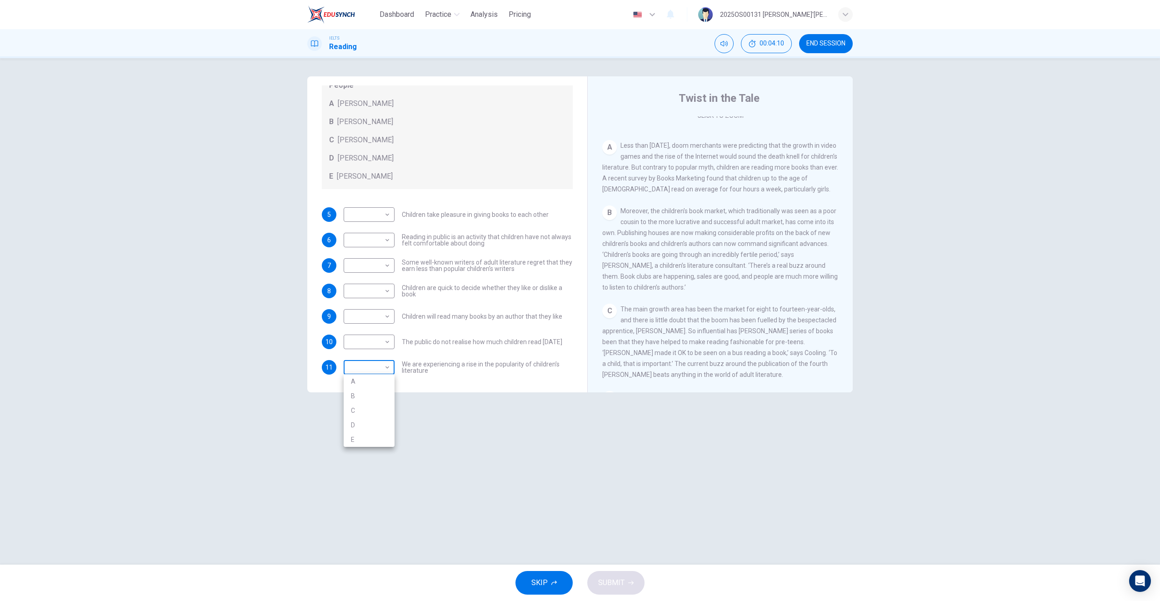
click at [380, 370] on body "Dashboard Practice Analysis Pricing English en ​ 2025OS00131 [PERSON_NAME]'[PER…" at bounding box center [580, 300] width 1160 height 601
click at [383, 385] on li "A" at bounding box center [369, 381] width 51 height 15
type input "A"
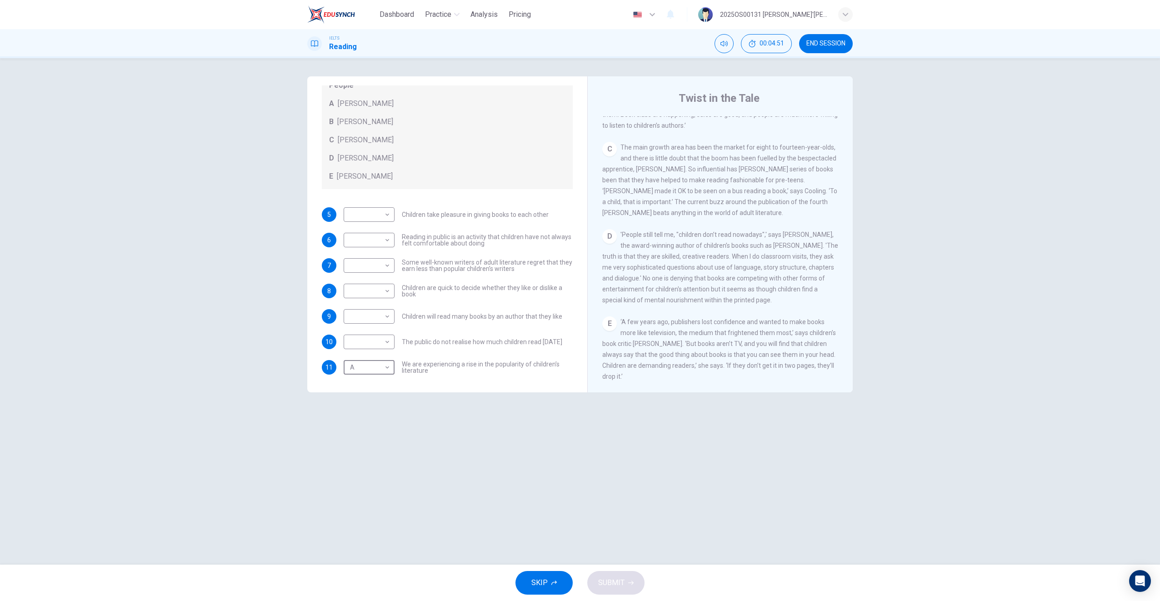
scroll to position [331, 0]
click at [363, 340] on body "Dashboard Practice Analysis Pricing English en ​ 2025OS00131 [PERSON_NAME]'[PER…" at bounding box center [580, 300] width 1160 height 601
click at [371, 365] on li "B" at bounding box center [369, 370] width 51 height 15
type input "B"
click at [865, 255] on div "Questions 5 - 11 Look at the following list of people A-E and the list of state…" at bounding box center [580, 311] width 575 height 470
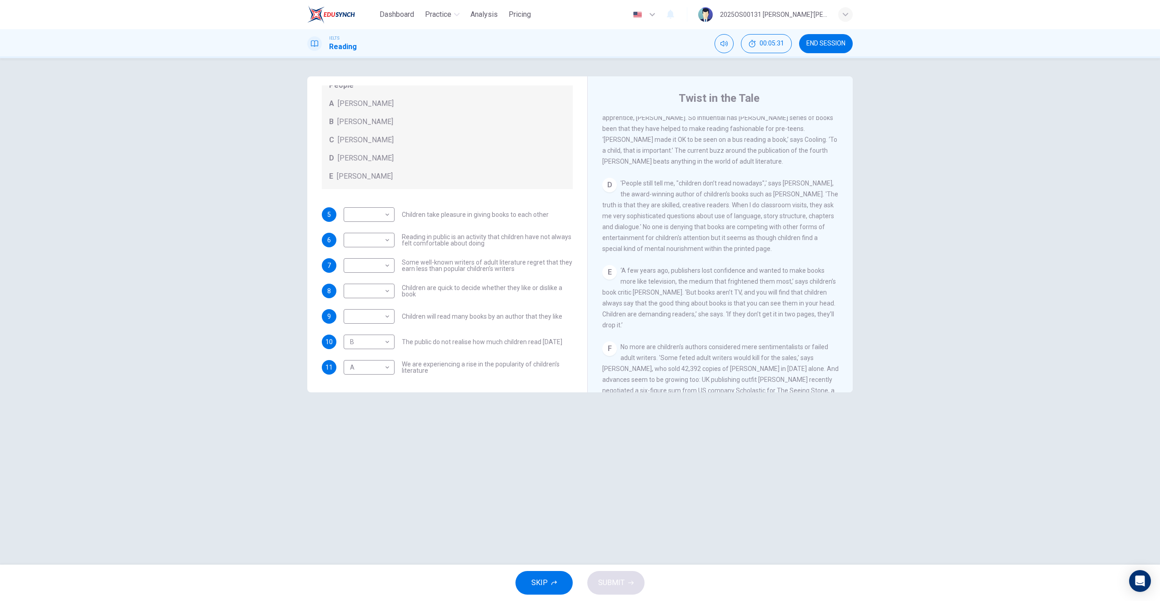
scroll to position [385, 0]
click at [387, 291] on body "Dashboard Practice Analysis Pricing English en ​ 2025OS00131 [PERSON_NAME]'[PER…" at bounding box center [580, 300] width 1160 height 601
click at [369, 330] on li "C" at bounding box center [369, 334] width 51 height 15
type input "C"
click at [482, 316] on span "Children will read many books by an author that they like" at bounding box center [482, 316] width 160 height 6
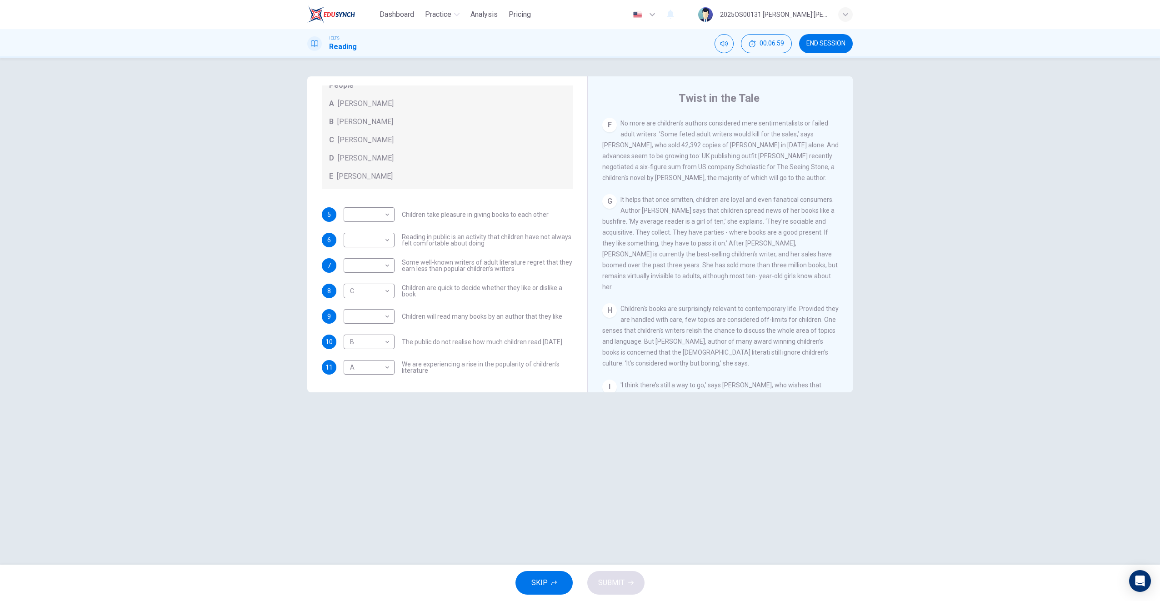
scroll to position [605, 0]
click at [380, 215] on body "Dashboard Practice Analysis Pricing English en ​ 2025OS00131 [PERSON_NAME]'[PER…" at bounding box center [580, 300] width 1160 height 601
click at [372, 267] on li "D" at bounding box center [369, 272] width 51 height 15
type input "D"
click at [494, 282] on div "5 D D ​ Children take pleasure in giving books to each other 6 ​ ​ Reading in p…" at bounding box center [447, 290] width 251 height 167
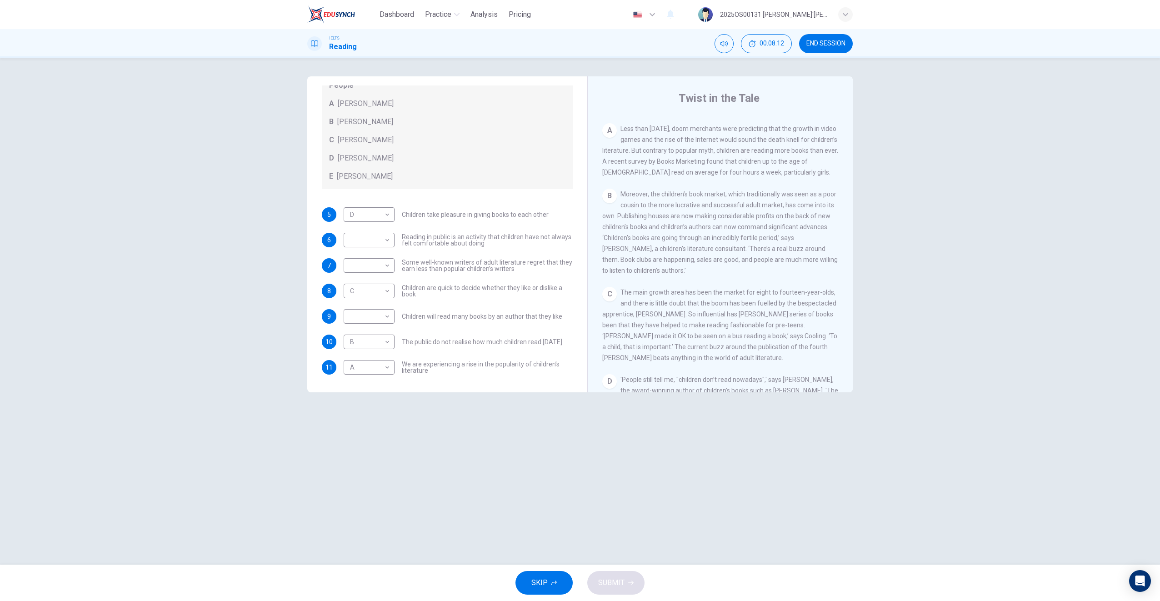
scroll to position [185, 0]
click at [364, 244] on body "Dashboard Practice Analysis Pricing English en ​ 2025OS00131 [PERSON_NAME]'[PER…" at bounding box center [580, 300] width 1160 height 601
click at [364, 252] on li "A" at bounding box center [369, 254] width 51 height 15
type input "A"
click at [434, 262] on span "Some well-known writers of adult literature regret that they earn less than pop…" at bounding box center [487, 265] width 171 height 13
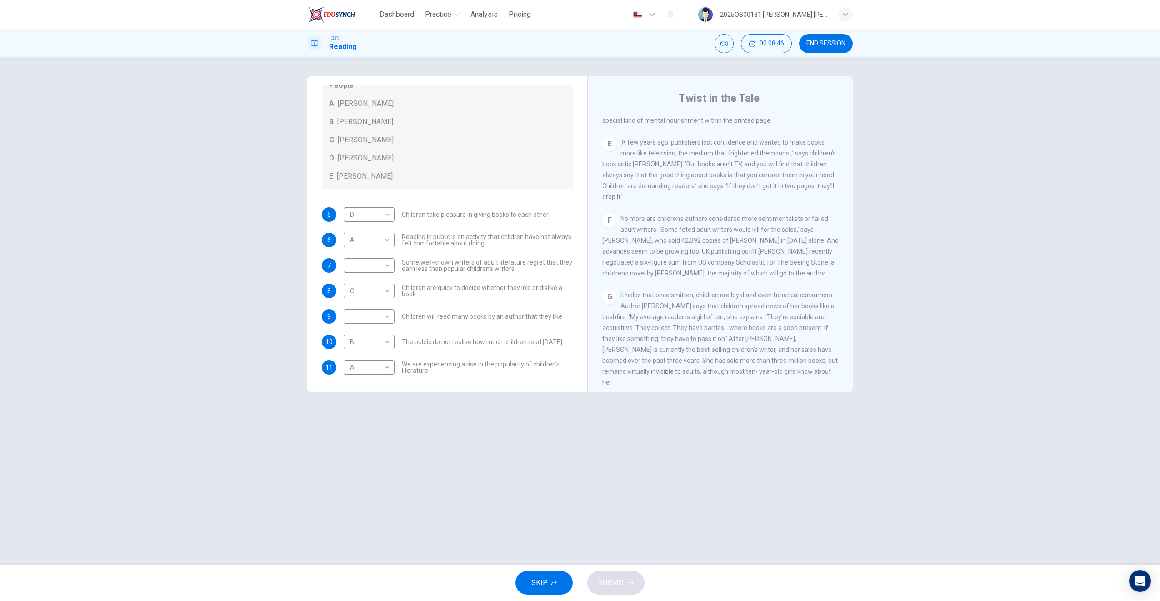
scroll to position [510, 0]
click at [374, 264] on body "Dashboard Practice Analysis Pricing English en ​ 2025OS00131 [PERSON_NAME]'[PER…" at bounding box center [580, 300] width 1160 height 601
click at [373, 292] on li "B" at bounding box center [369, 294] width 51 height 15
type input "B"
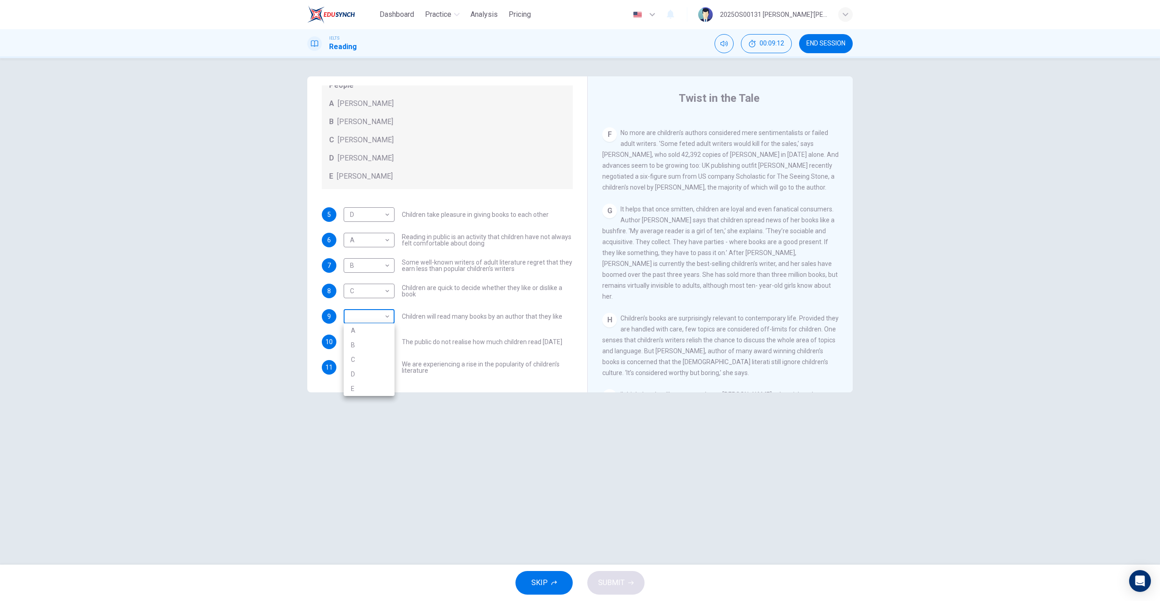
click at [379, 318] on body "Dashboard Practice Analysis Pricing English en ​ 2025OS00131 [PERSON_NAME]'[PER…" at bounding box center [580, 300] width 1160 height 601
click at [360, 371] on li "D" at bounding box center [369, 374] width 51 height 15
type input "D"
click at [634, 589] on button "SUBMIT" at bounding box center [615, 583] width 57 height 24
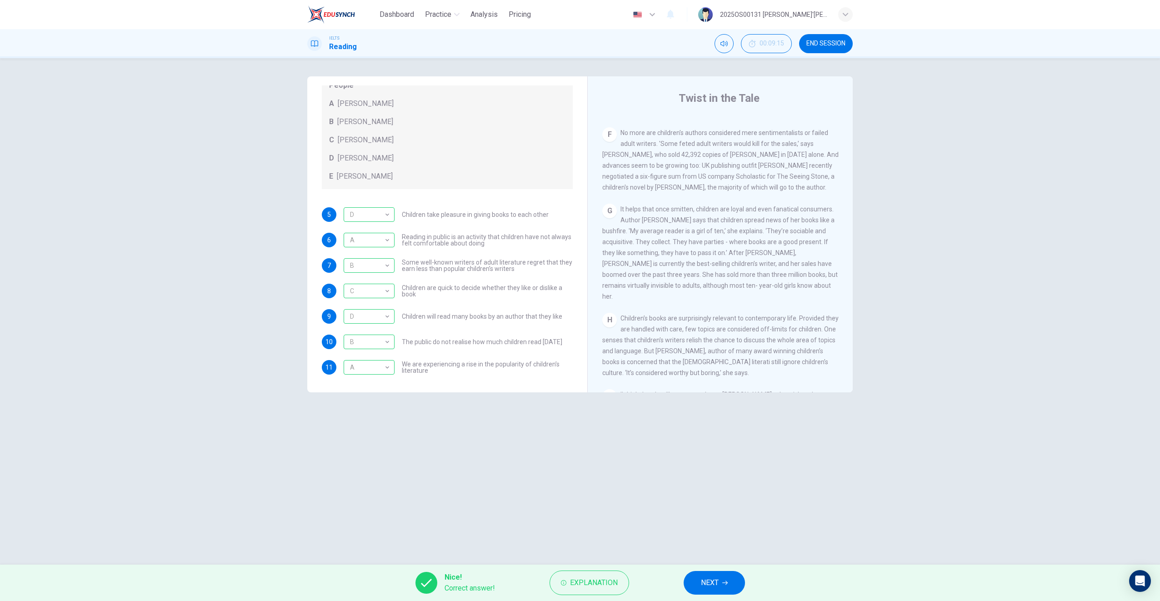
click at [715, 577] on span "NEXT" at bounding box center [710, 582] width 18 height 13
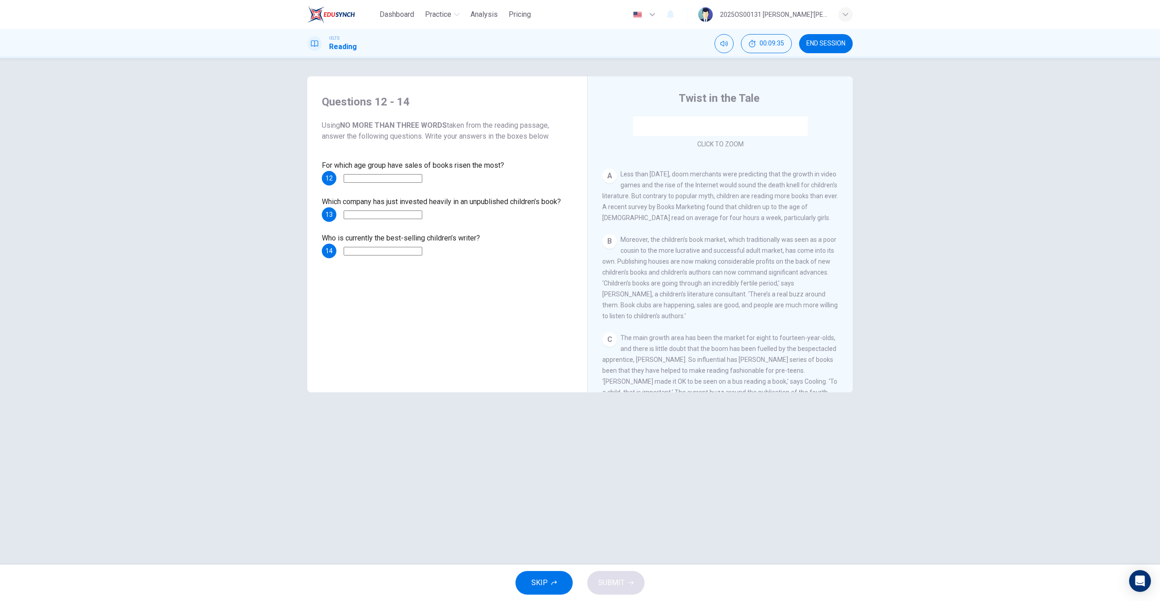
scroll to position [121, 0]
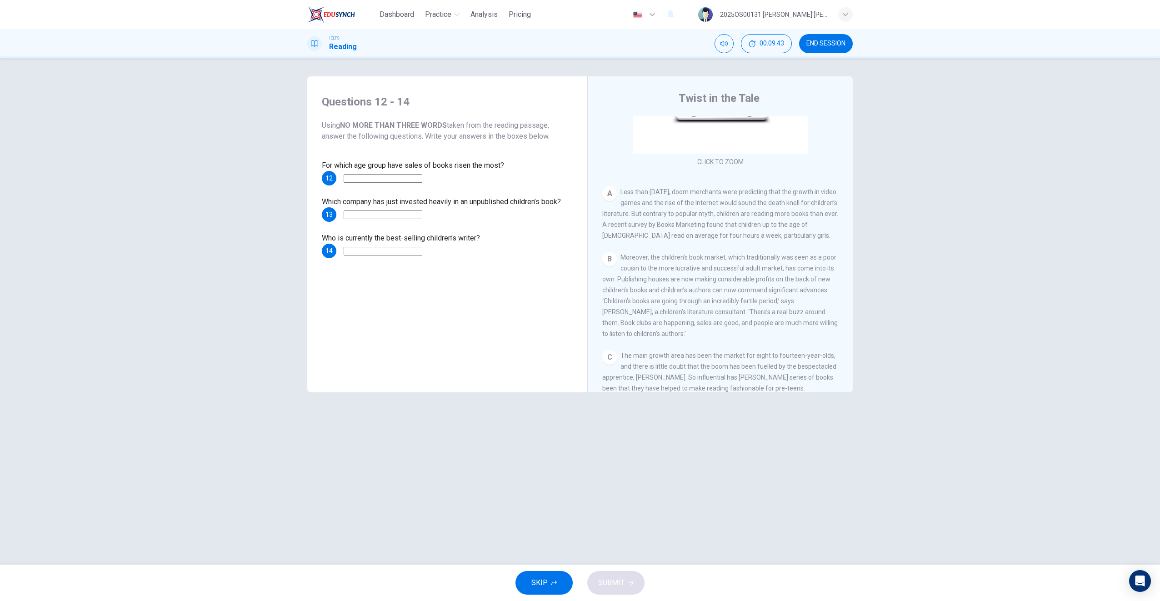
click at [414, 178] on input at bounding box center [383, 178] width 79 height 9
type input "Below eleven"
click at [422, 215] on input at bounding box center [383, 214] width 79 height 9
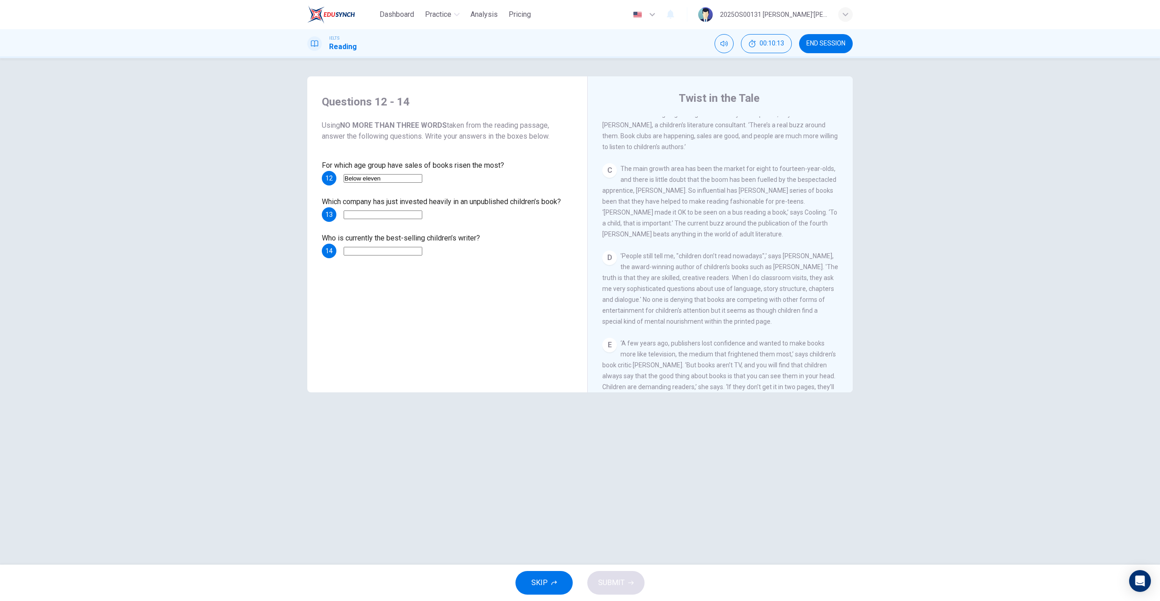
scroll to position [314, 0]
click at [413, 253] on input at bounding box center [383, 251] width 79 height 9
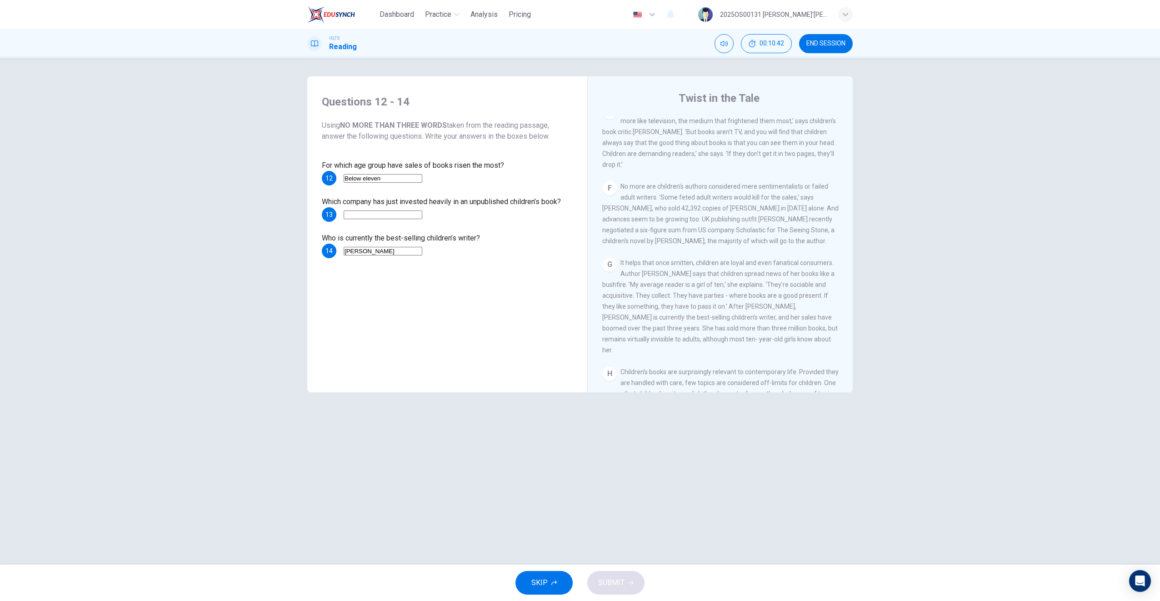
scroll to position [543, 0]
type input "[PERSON_NAME]"
click at [422, 216] on input at bounding box center [383, 214] width 79 height 9
type input "Orion"
click at [624, 582] on span "SUBMIT" at bounding box center [611, 582] width 26 height 13
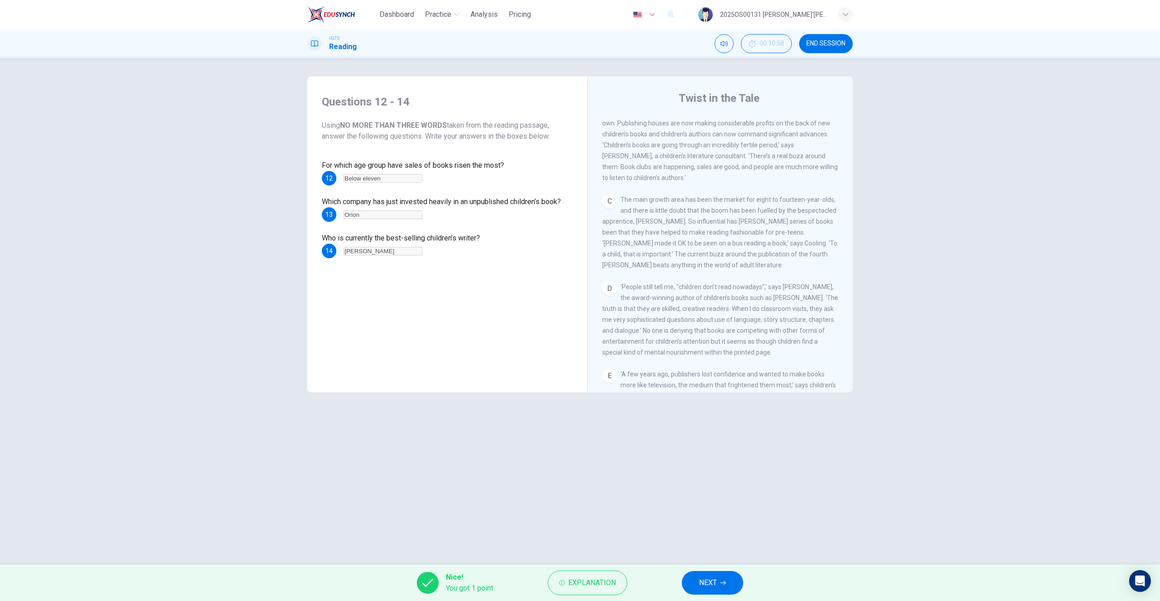
scroll to position [281, 0]
click at [730, 580] on button "NEXT" at bounding box center [712, 583] width 61 height 24
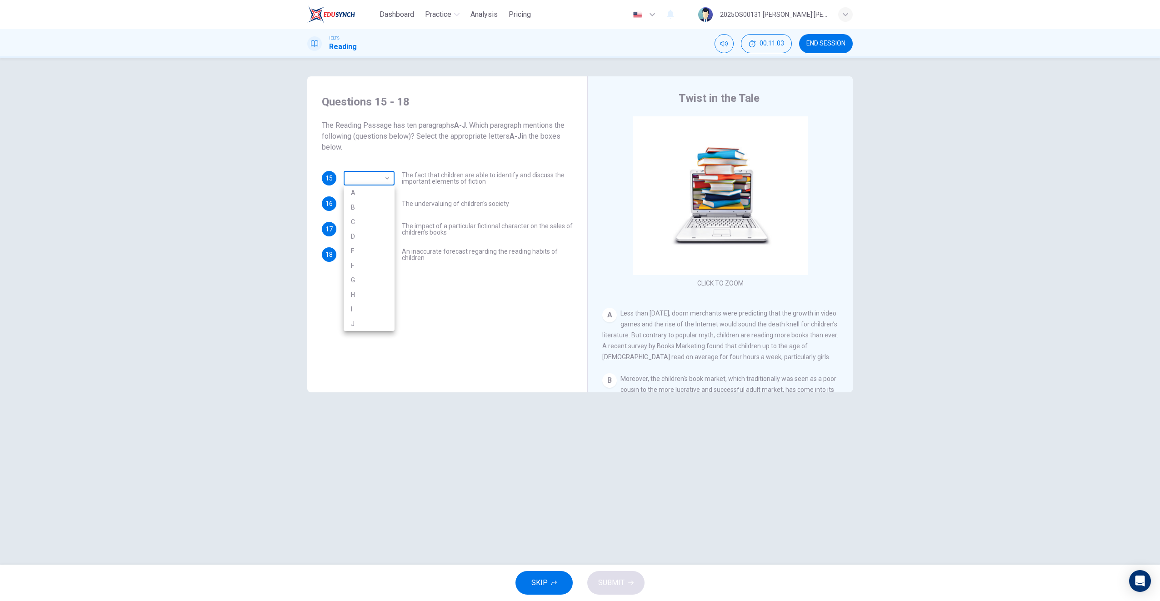
click at [386, 177] on body "Dashboard Practice Analysis Pricing English en ​ 2025OS00131 [PERSON_NAME]'[PER…" at bounding box center [580, 300] width 1160 height 601
click at [386, 177] on div at bounding box center [580, 300] width 1160 height 601
click at [447, 181] on span "The fact that children are able to identify and discuss the important elements …" at bounding box center [487, 178] width 171 height 13
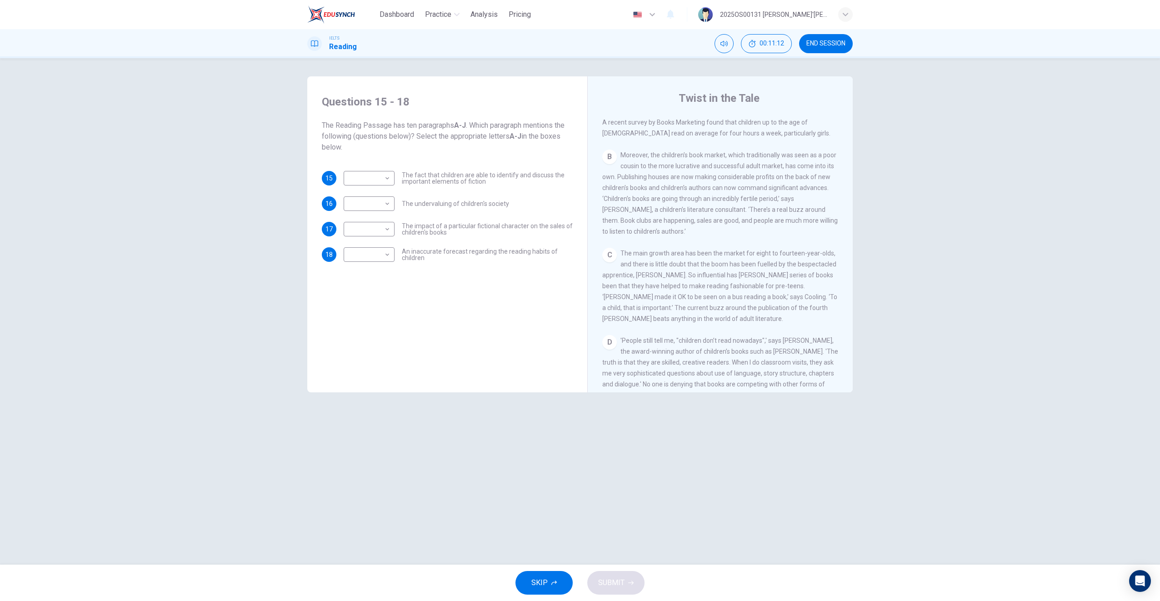
scroll to position [262, 0]
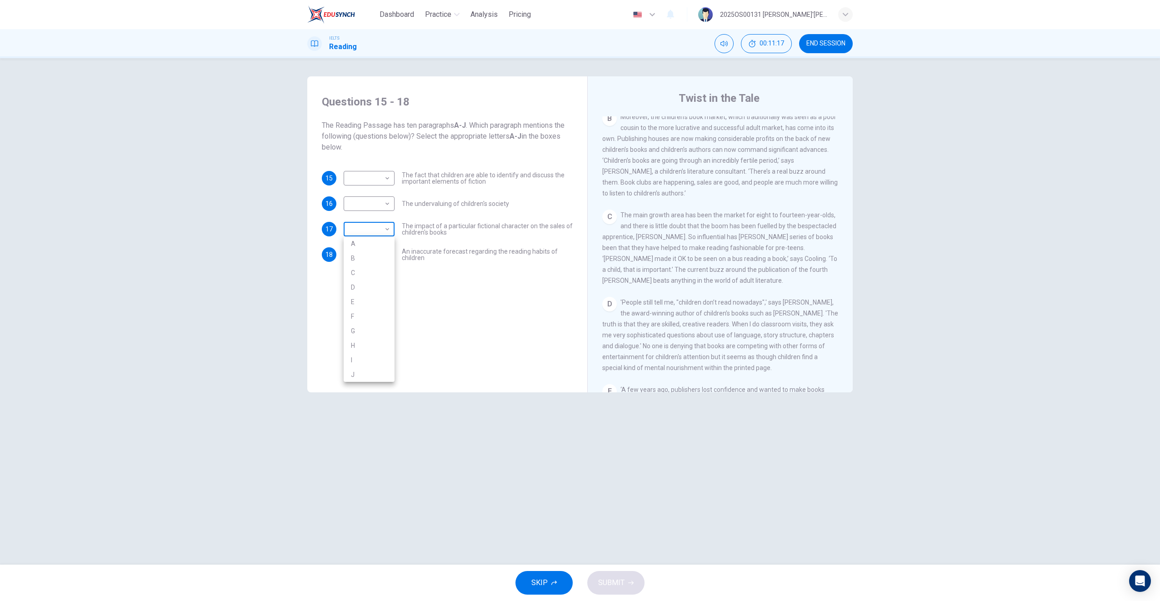
click at [379, 232] on body "Dashboard Practice Analysis Pricing English en ​ 2025OS00131 [PERSON_NAME]'[PER…" at bounding box center [580, 300] width 1160 height 601
click at [367, 273] on li "C" at bounding box center [369, 272] width 51 height 15
type input "C"
click at [554, 251] on span "An inaccurate forecast regarding the reading habits of children" at bounding box center [487, 254] width 171 height 13
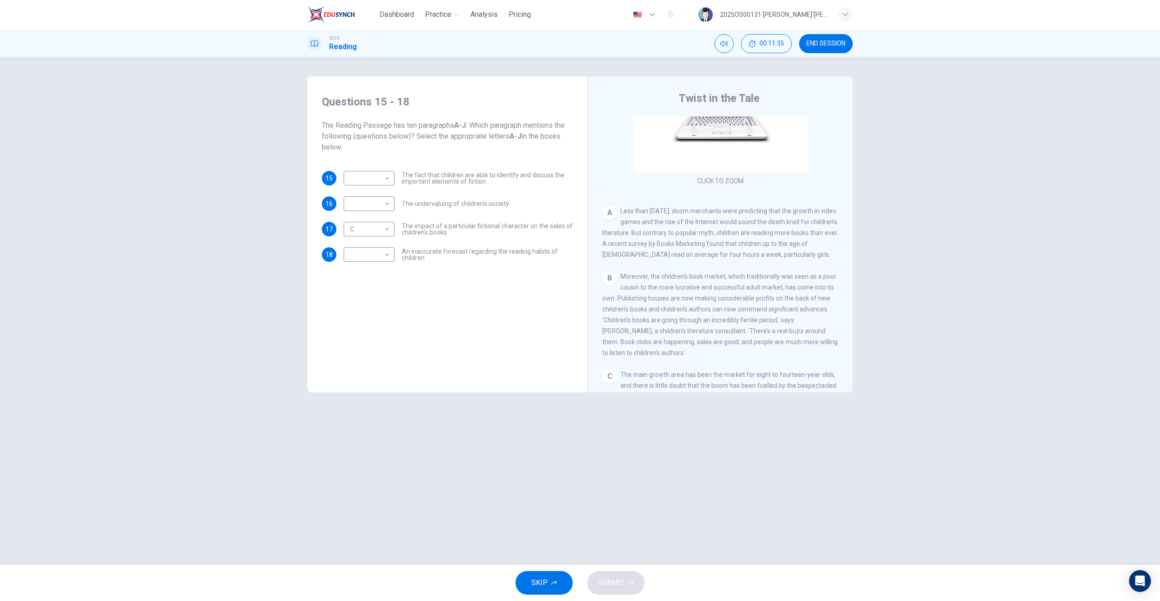
scroll to position [132, 0]
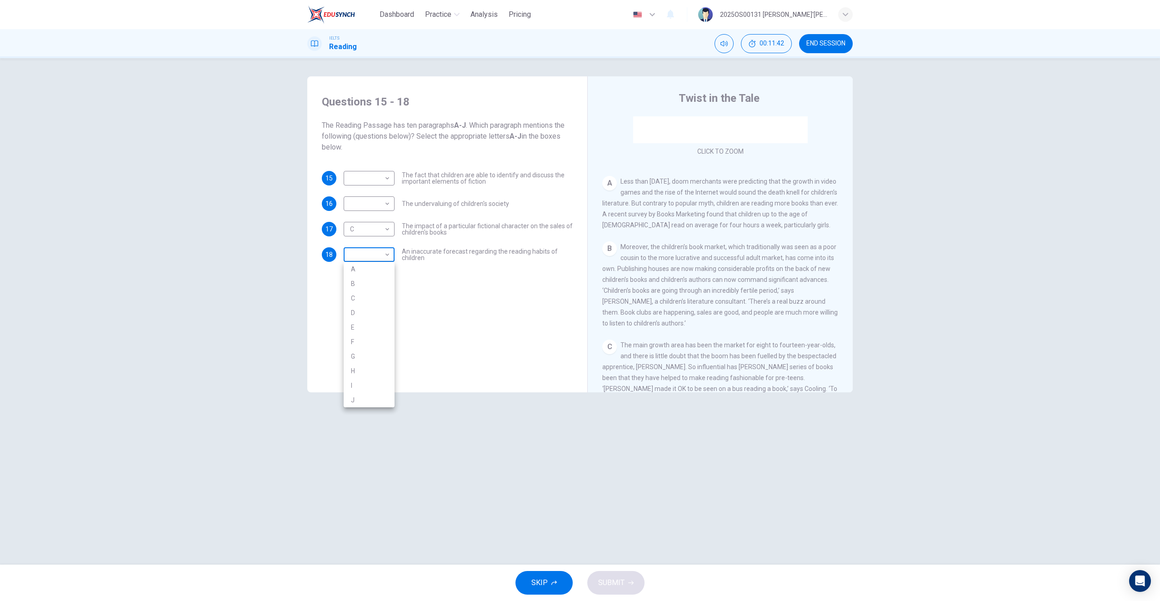
click at [377, 255] on body "Dashboard Practice Analysis Pricing English en ​ 2025OS00131 [PERSON_NAME]'[PER…" at bounding box center [580, 300] width 1160 height 601
click at [509, 248] on div at bounding box center [580, 300] width 1160 height 601
click at [375, 259] on body "Dashboard Practice Analysis Pricing English en ​ 2025OS00131 [PERSON_NAME]'[PER…" at bounding box center [580, 300] width 1160 height 601
click at [367, 270] on li "A" at bounding box center [369, 269] width 51 height 15
type input "A"
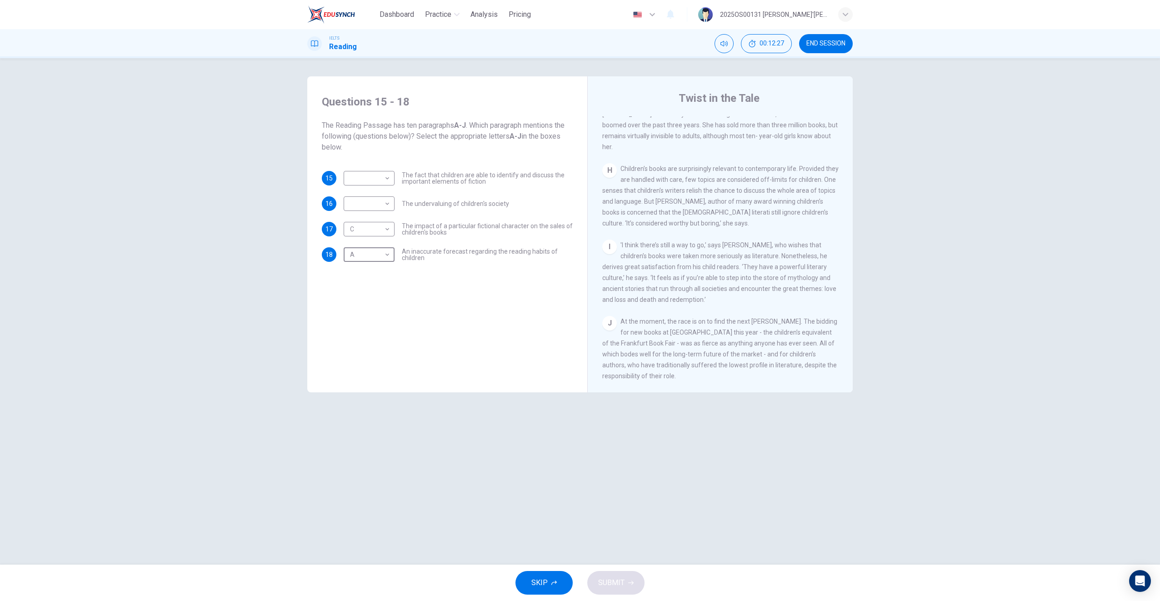
scroll to position [753, 0]
click at [355, 202] on body "Dashboard Practice Analysis Pricing English en ​ 2025OS00131 [PERSON_NAME]'[PER…" at bounding box center [580, 300] width 1160 height 601
click at [372, 324] on li "H" at bounding box center [369, 320] width 51 height 15
type input "H"
click at [728, 261] on span "'I think there’s still a way to go,’ says [PERSON_NAME], who wishes that childr…" at bounding box center [719, 272] width 234 height 62
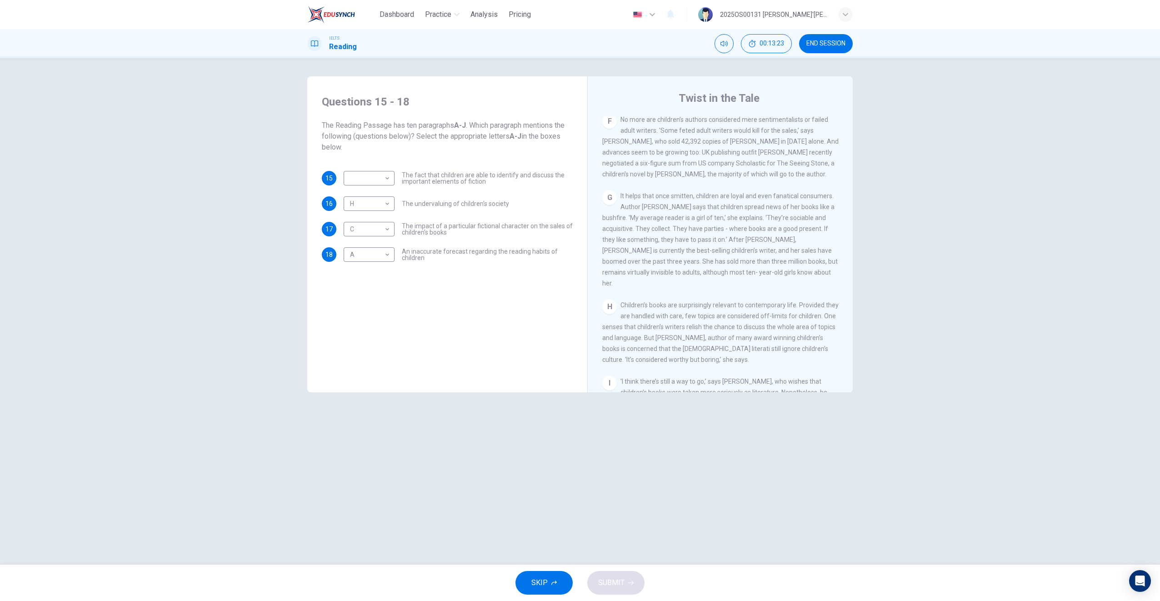
scroll to position [645, 0]
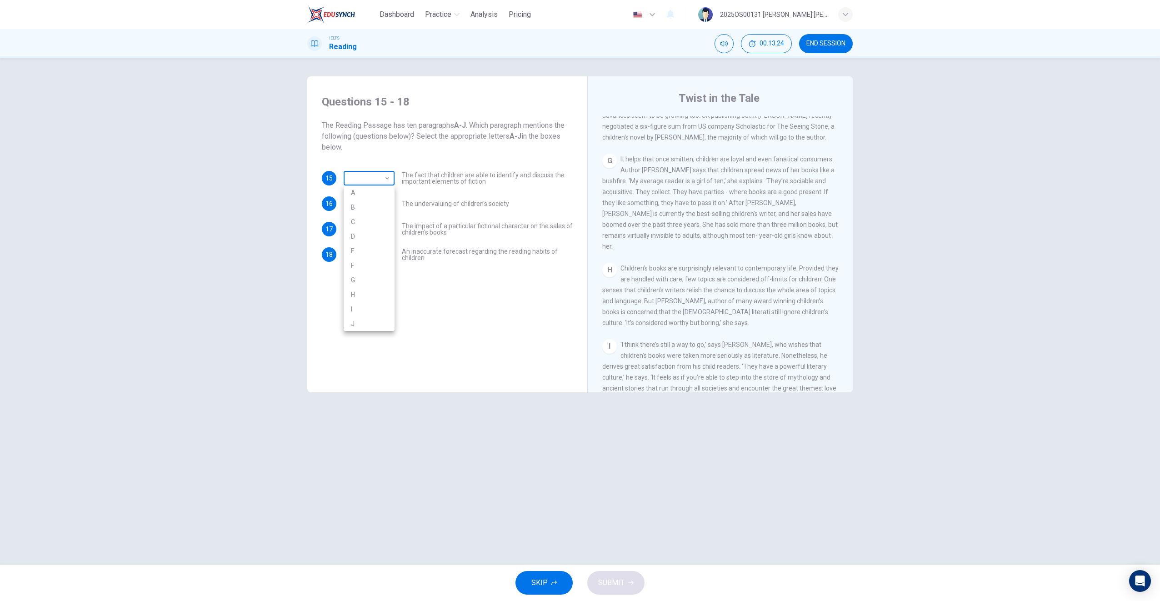
click at [386, 180] on body "Dashboard Practice Analysis Pricing English en ​ 2025OS00131 [PERSON_NAME]'[PER…" at bounding box center [580, 300] width 1160 height 601
click at [368, 307] on li "I" at bounding box center [369, 309] width 51 height 15
type input "I"
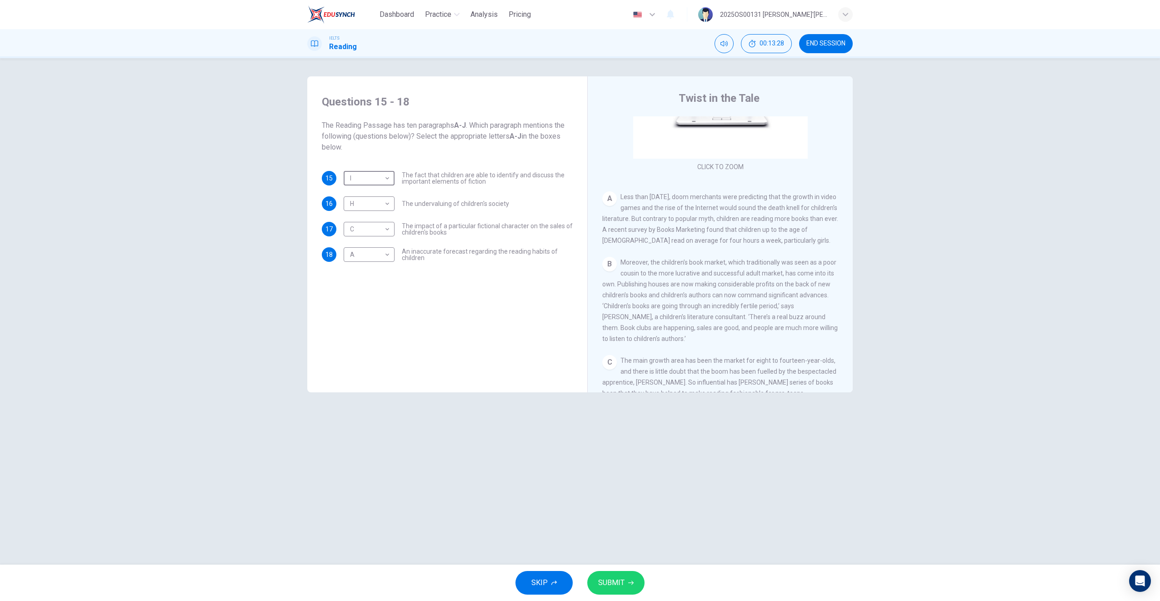
scroll to position [0, 0]
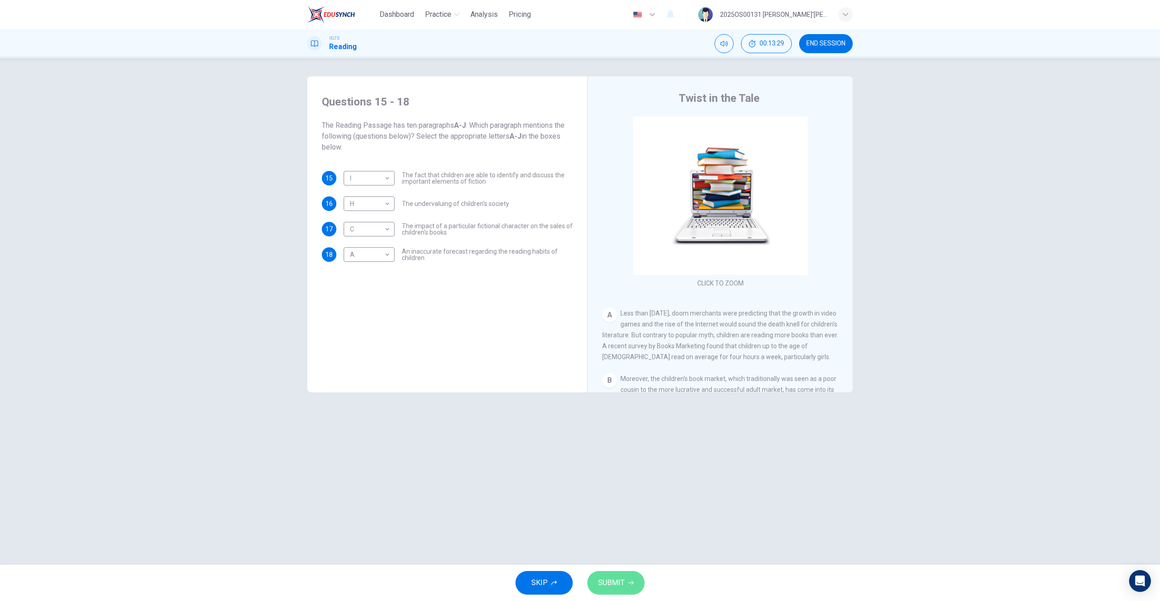
click at [626, 579] on button "SUBMIT" at bounding box center [615, 583] width 57 height 24
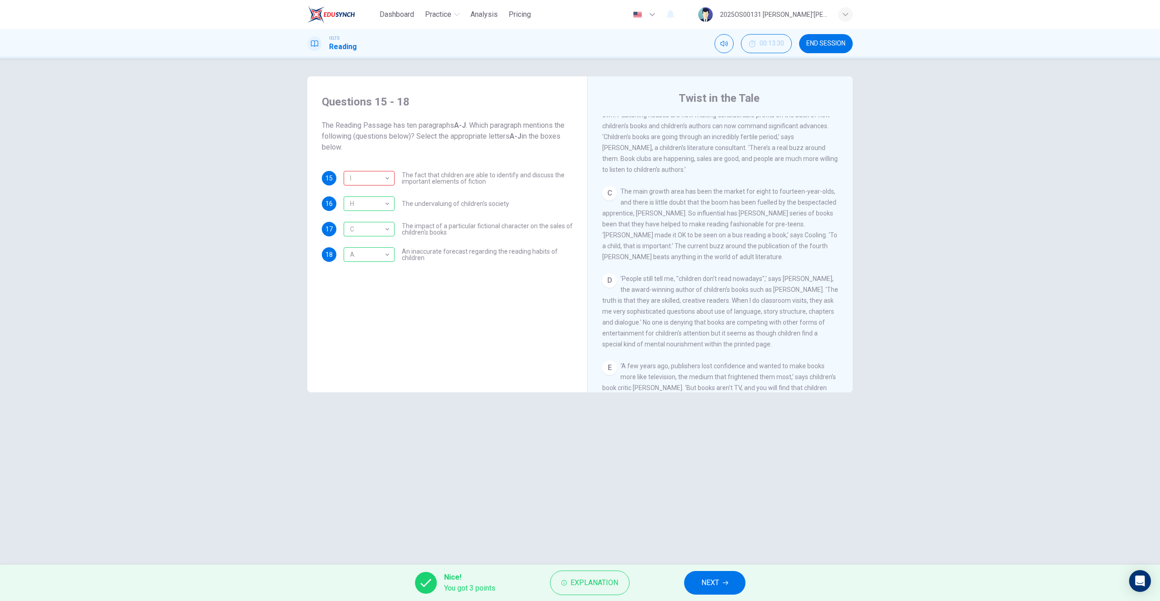
scroll to position [286, 0]
click at [727, 576] on button "NEXT" at bounding box center [714, 583] width 61 height 24
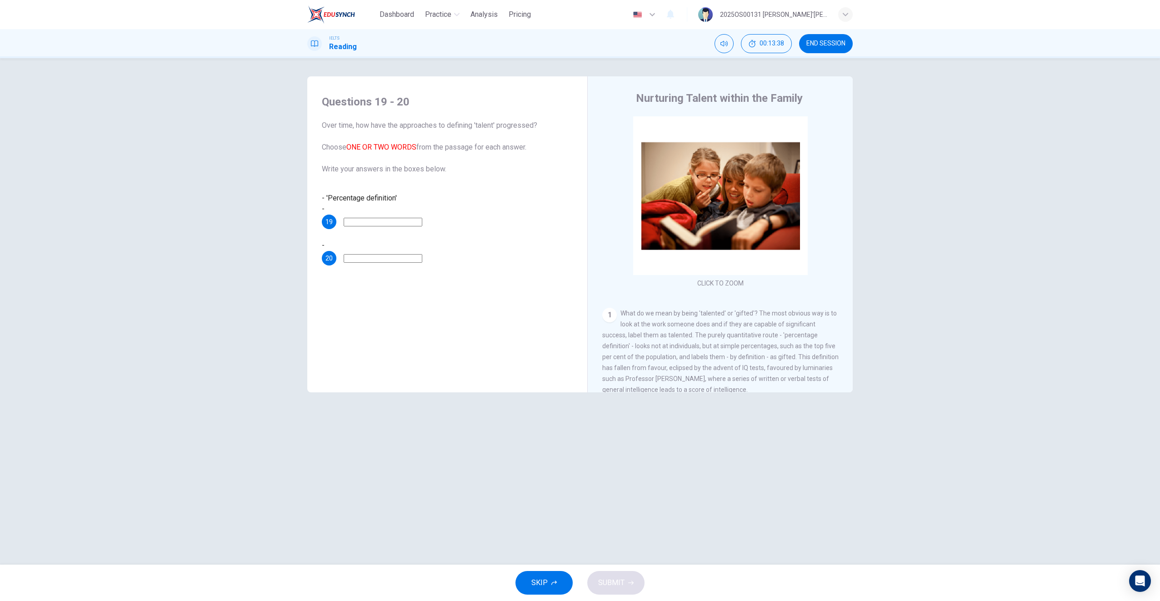
click at [415, 218] on input at bounding box center [383, 222] width 79 height 9
drag, startPoint x: 845, startPoint y: 162, endPoint x: 855, endPoint y: 184, distance: 24.4
click at [855, 186] on div "Questions 19 - 20 Over time, how have the approaches to defining 'talent' progr…" at bounding box center [580, 311] width 575 height 470
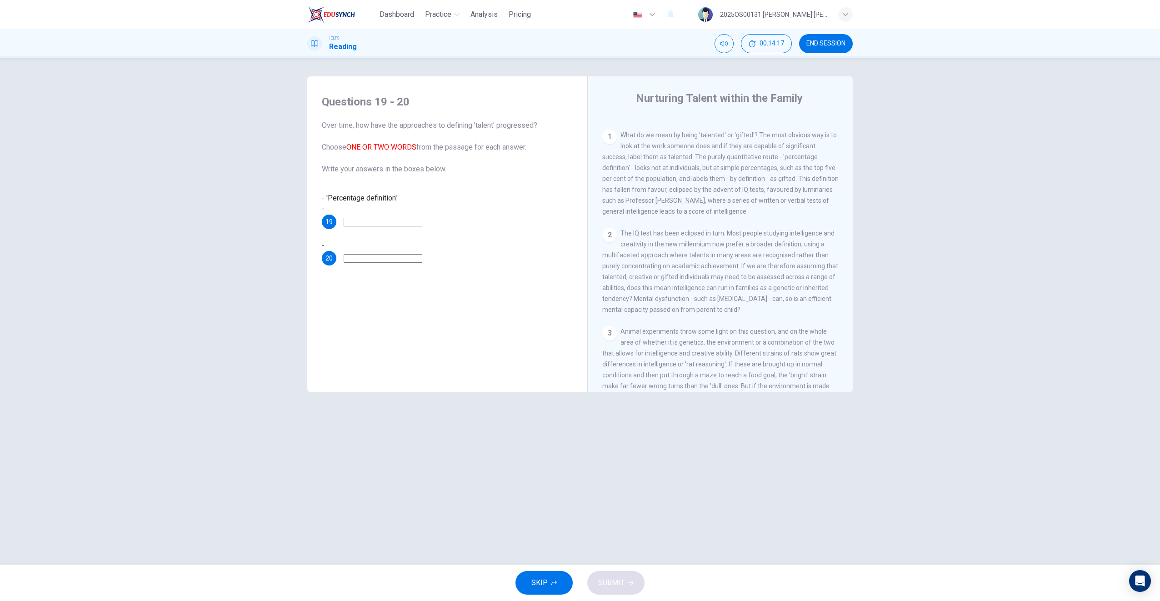
scroll to position [186, 0]
click at [754, 148] on span "What do we mean by being 'talented' or 'gifted'? The most obvious way is to loo…" at bounding box center [720, 165] width 236 height 84
click at [766, 141] on span "What do we mean by being 'talented' or 'gifted'? The most obvious way is to loo…" at bounding box center [720, 165] width 236 height 84
click at [793, 147] on span "What do we mean by being 'talented' or 'gifted'? The most obvious way is to loo…" at bounding box center [720, 165] width 236 height 84
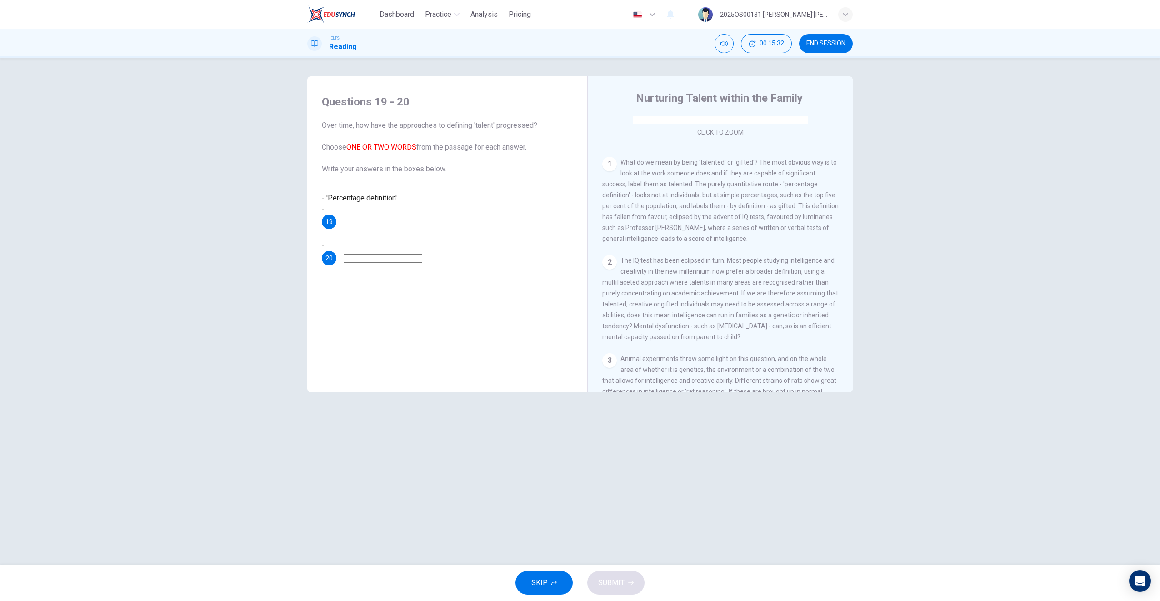
scroll to position [145, 0]
click at [399, 218] on input at bounding box center [383, 222] width 79 height 9
click at [403, 254] on input at bounding box center [383, 258] width 79 height 9
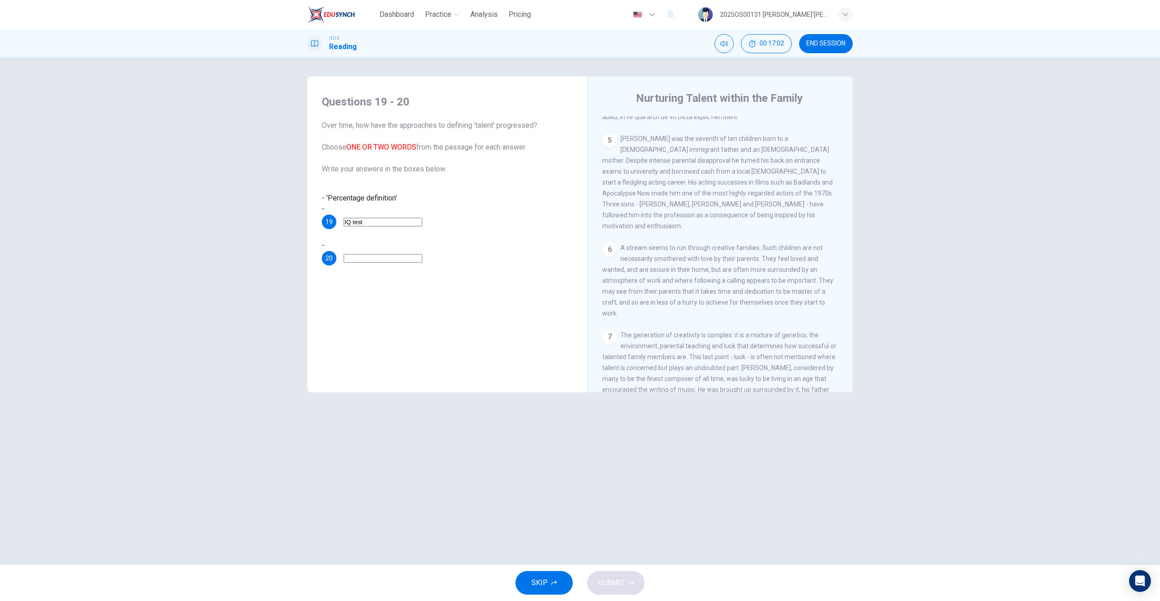
scroll to position [717, 0]
drag, startPoint x: 850, startPoint y: 311, endPoint x: 852, endPoint y: 305, distance: 6.5
click at [852, 305] on div "Nurturing Talent within the Family CLICK TO ZOOM Click to Zoom 1 What do we mea…" at bounding box center [719, 241] width 265 height 330
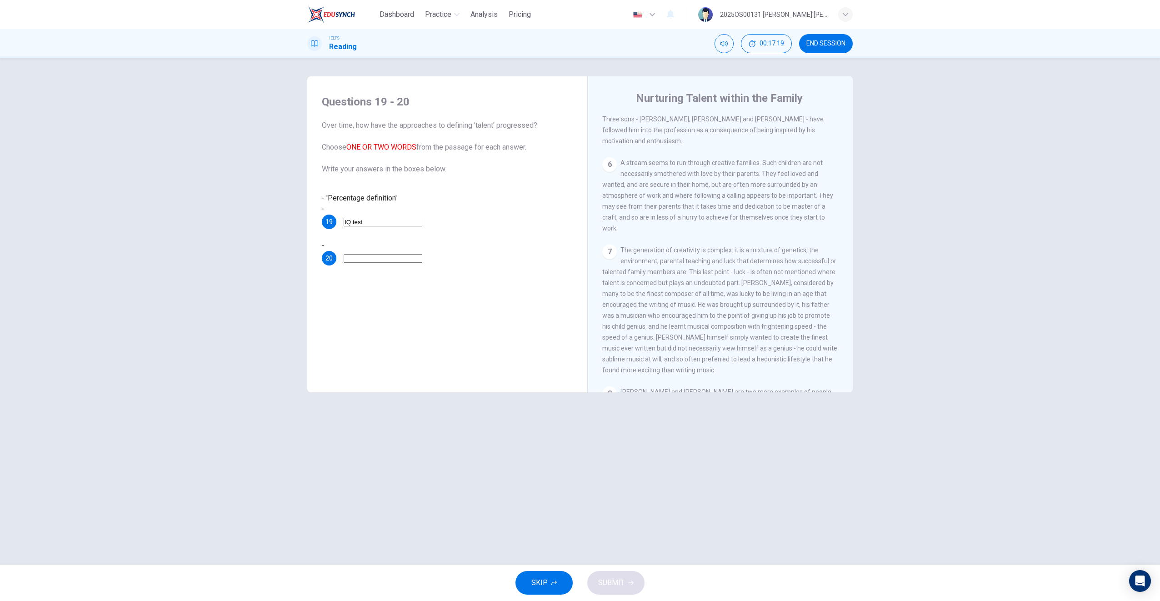
scroll to position [801, 0]
click at [396, 218] on input "IQ test" at bounding box center [383, 222] width 79 height 9
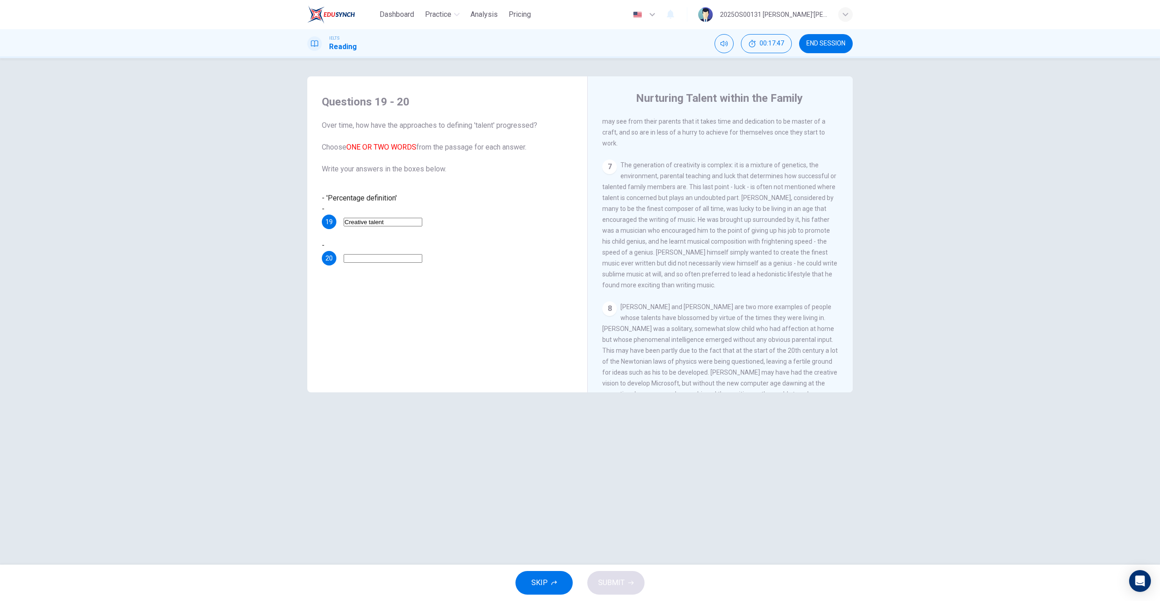
scroll to position [911, 0]
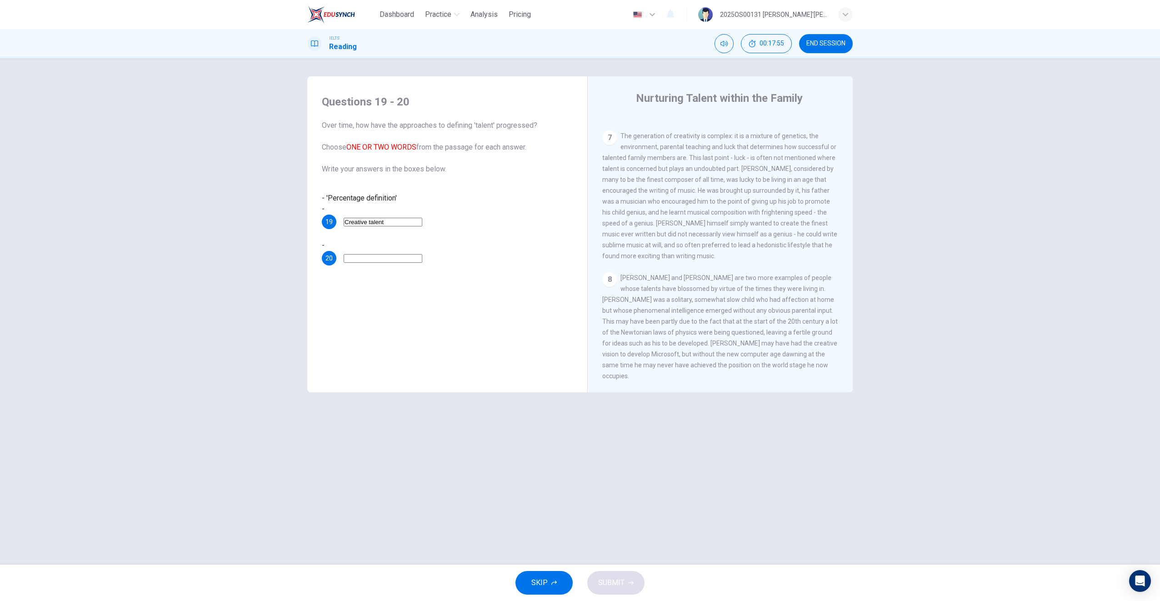
type input "Creative talent"
click at [394, 254] on input at bounding box center [383, 258] width 79 height 9
type input "-"
click at [630, 582] on icon "button" at bounding box center [630, 582] width 5 height 5
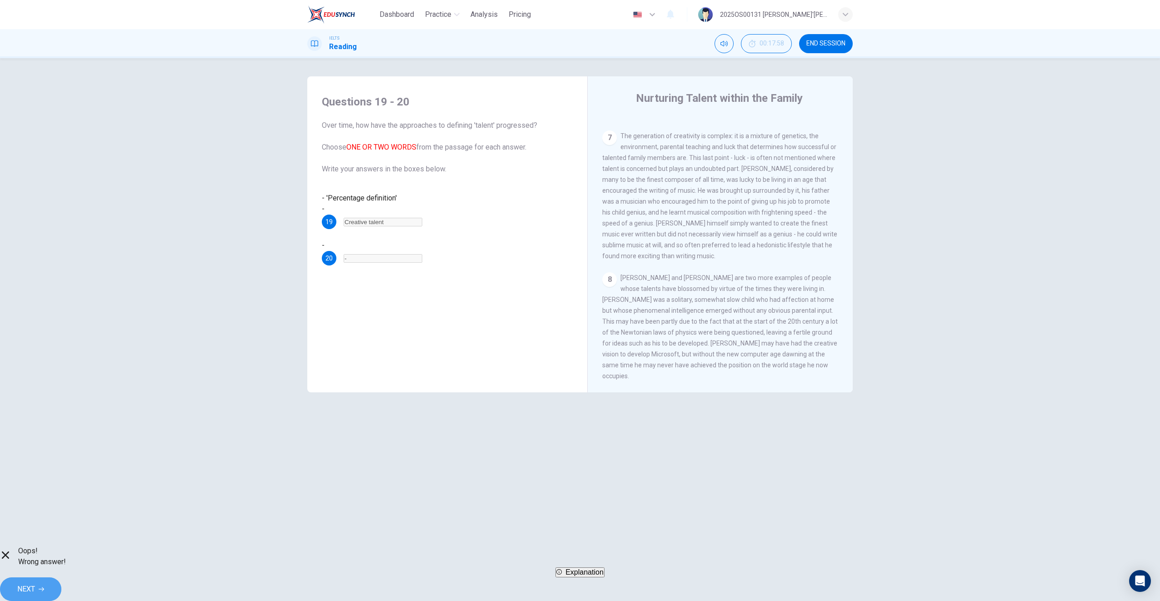
click at [61, 578] on button "NEXT" at bounding box center [30, 589] width 61 height 24
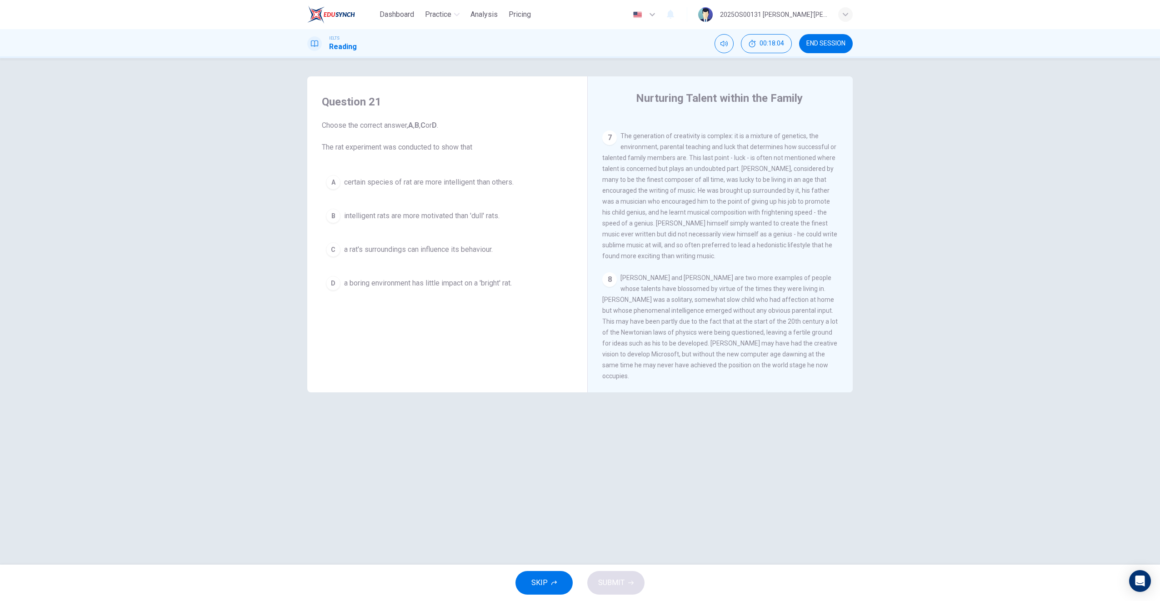
scroll to position [0, 0]
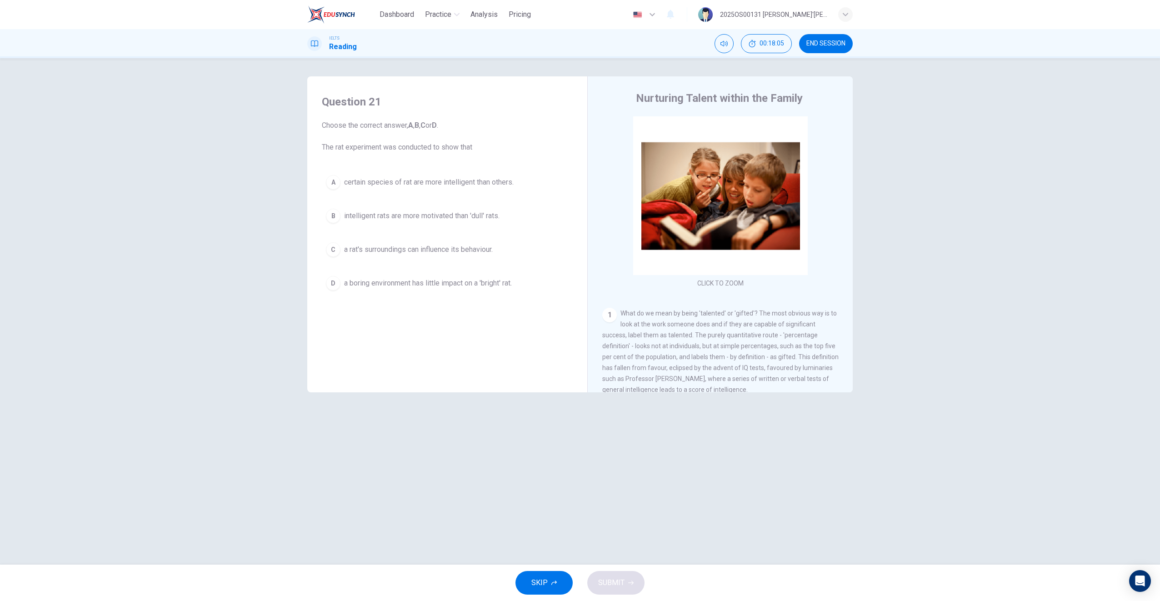
click at [832, 47] on button "END SESSION" at bounding box center [826, 43] width 54 height 19
